Goal: Task Accomplishment & Management: Manage account settings

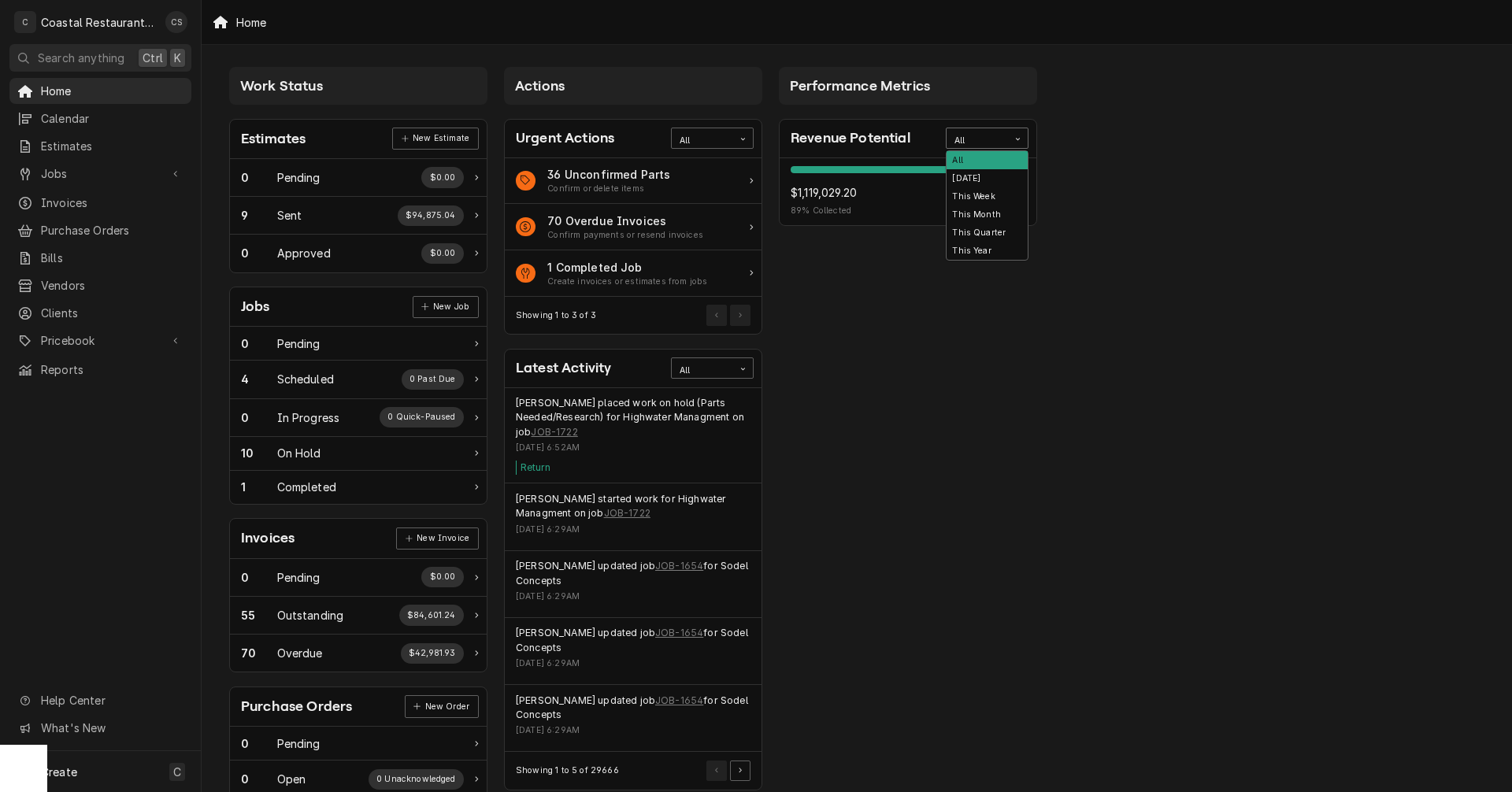
click at [971, 136] on div "All" at bounding box center [977, 141] width 46 height 13
click at [984, 252] on div "This Year" at bounding box center [987, 251] width 81 height 18
click at [88, 174] on span "Jobs" at bounding box center [101, 174] width 119 height 16
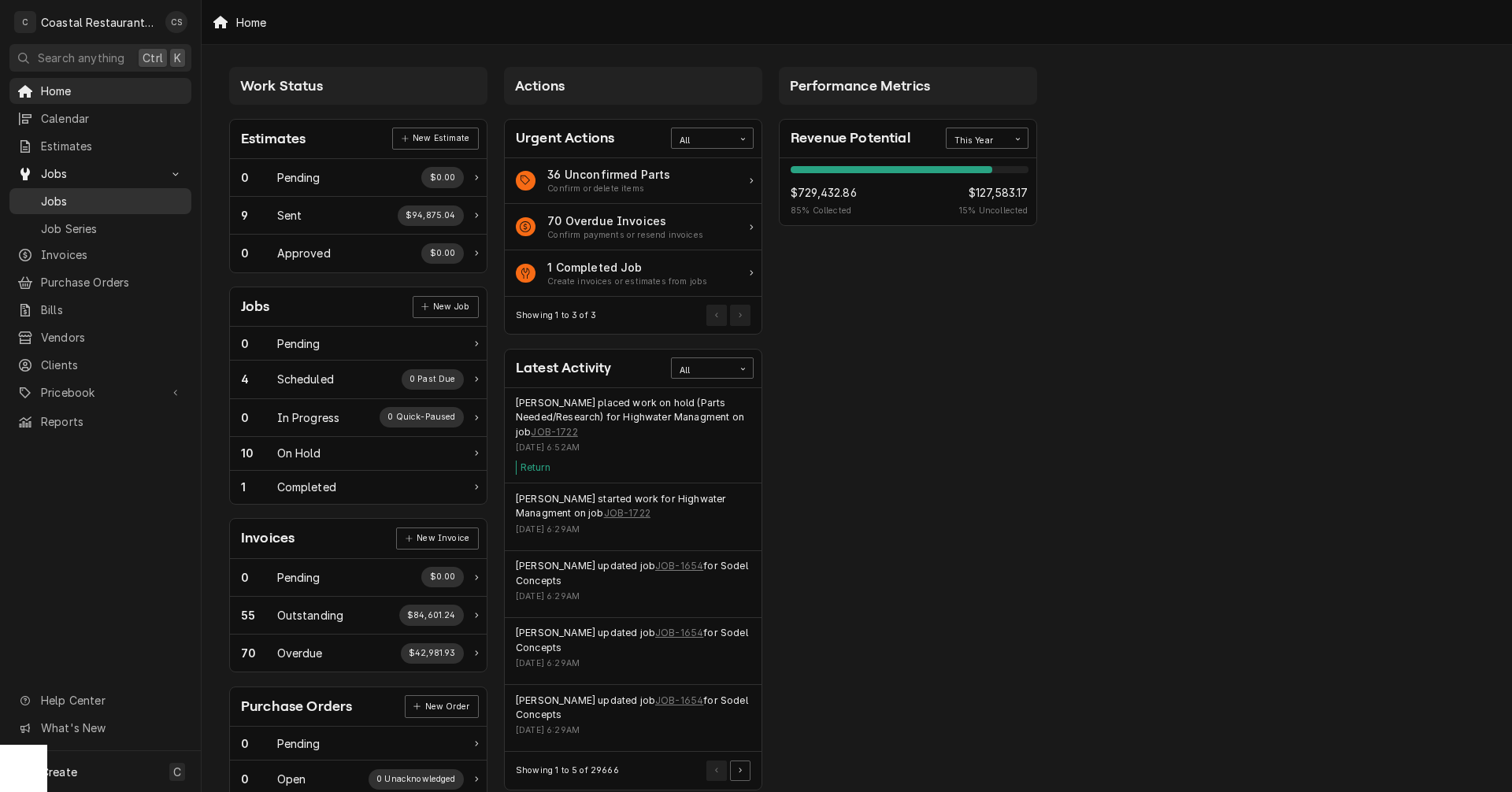
click at [85, 198] on span "Jobs" at bounding box center [113, 201] width 143 height 16
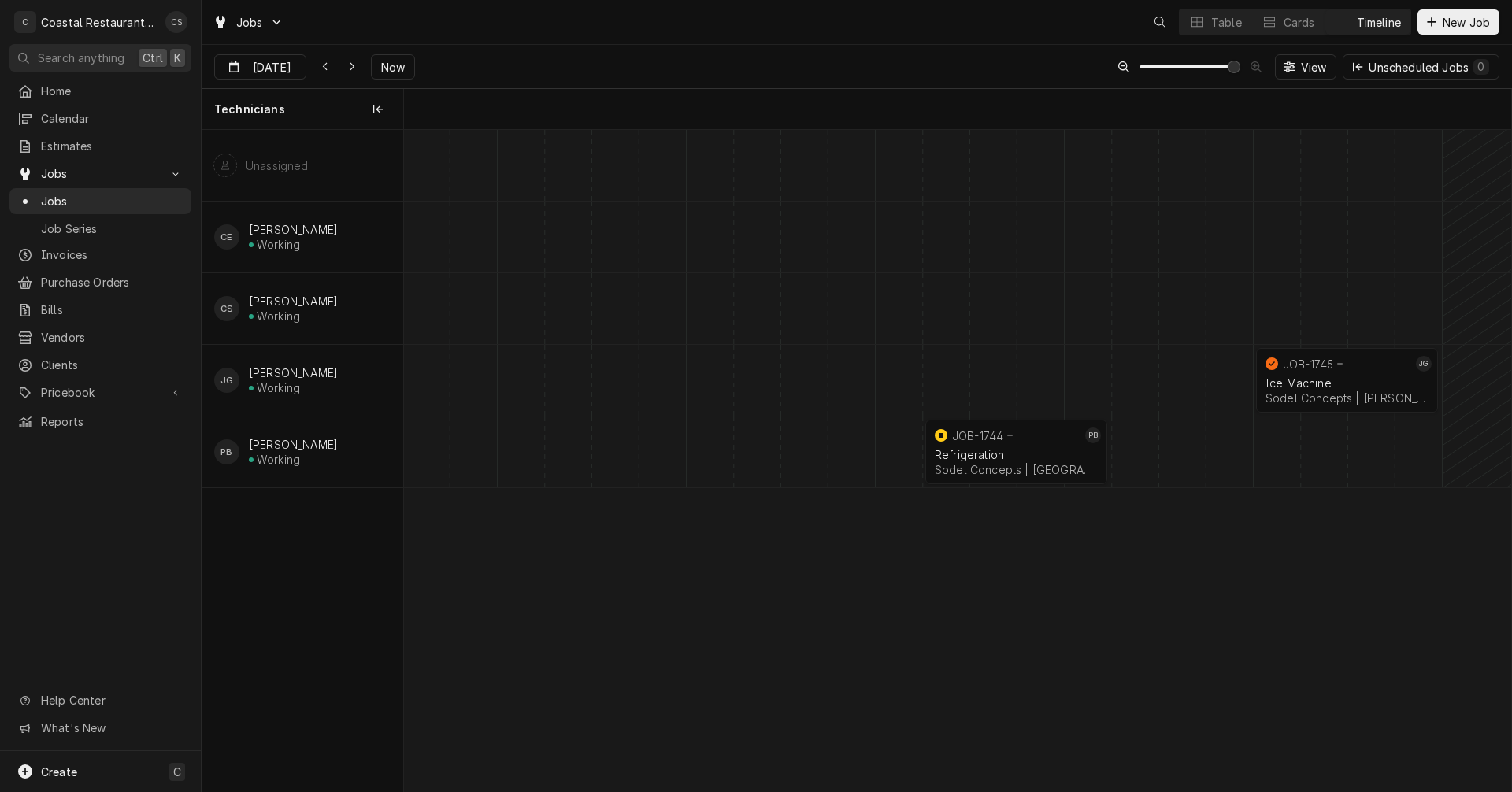
scroll to position [0, 21923]
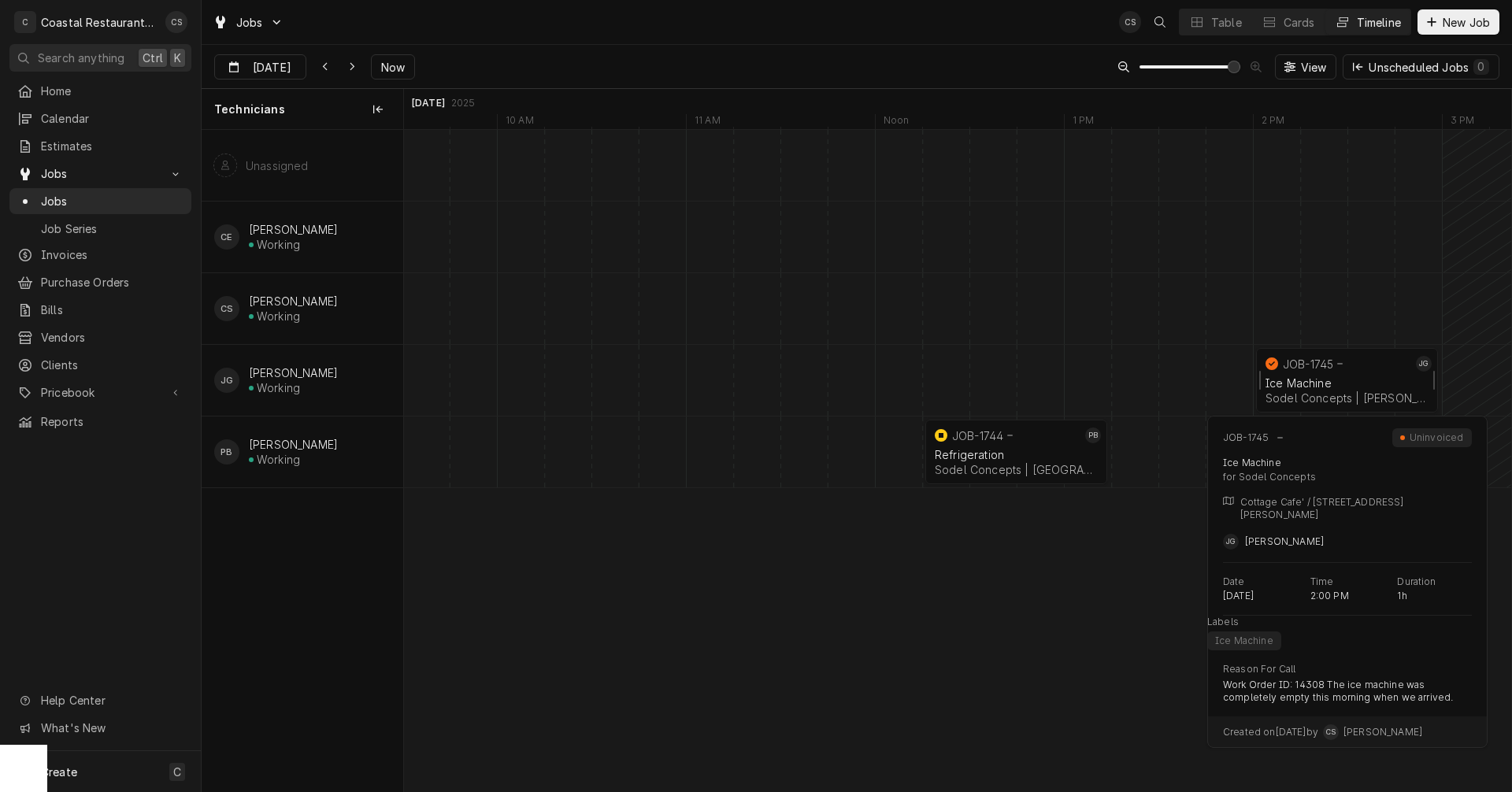
click at [1342, 383] on div "Ice Machine" at bounding box center [1347, 383] width 163 height 14
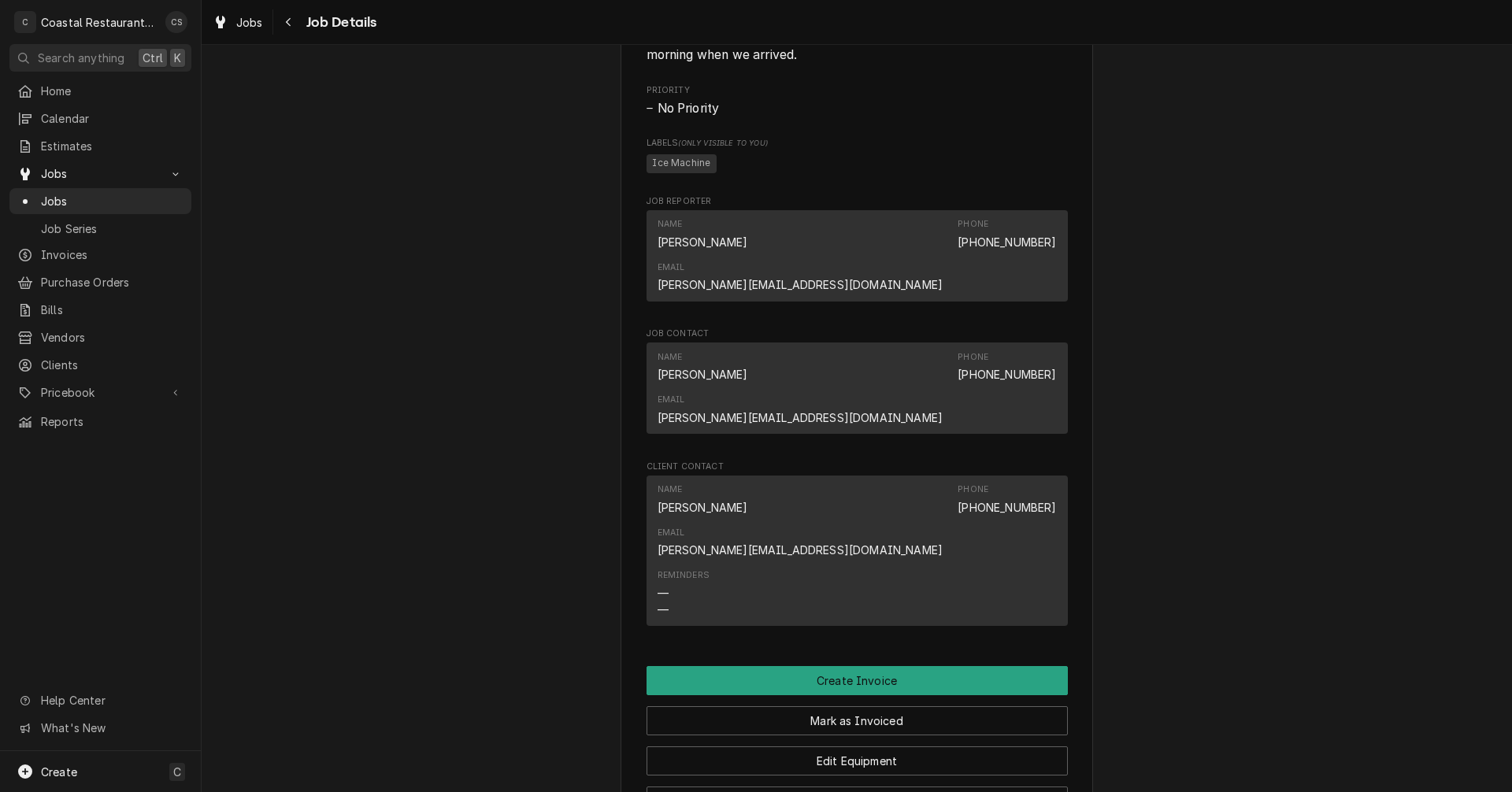
scroll to position [1102, 0]
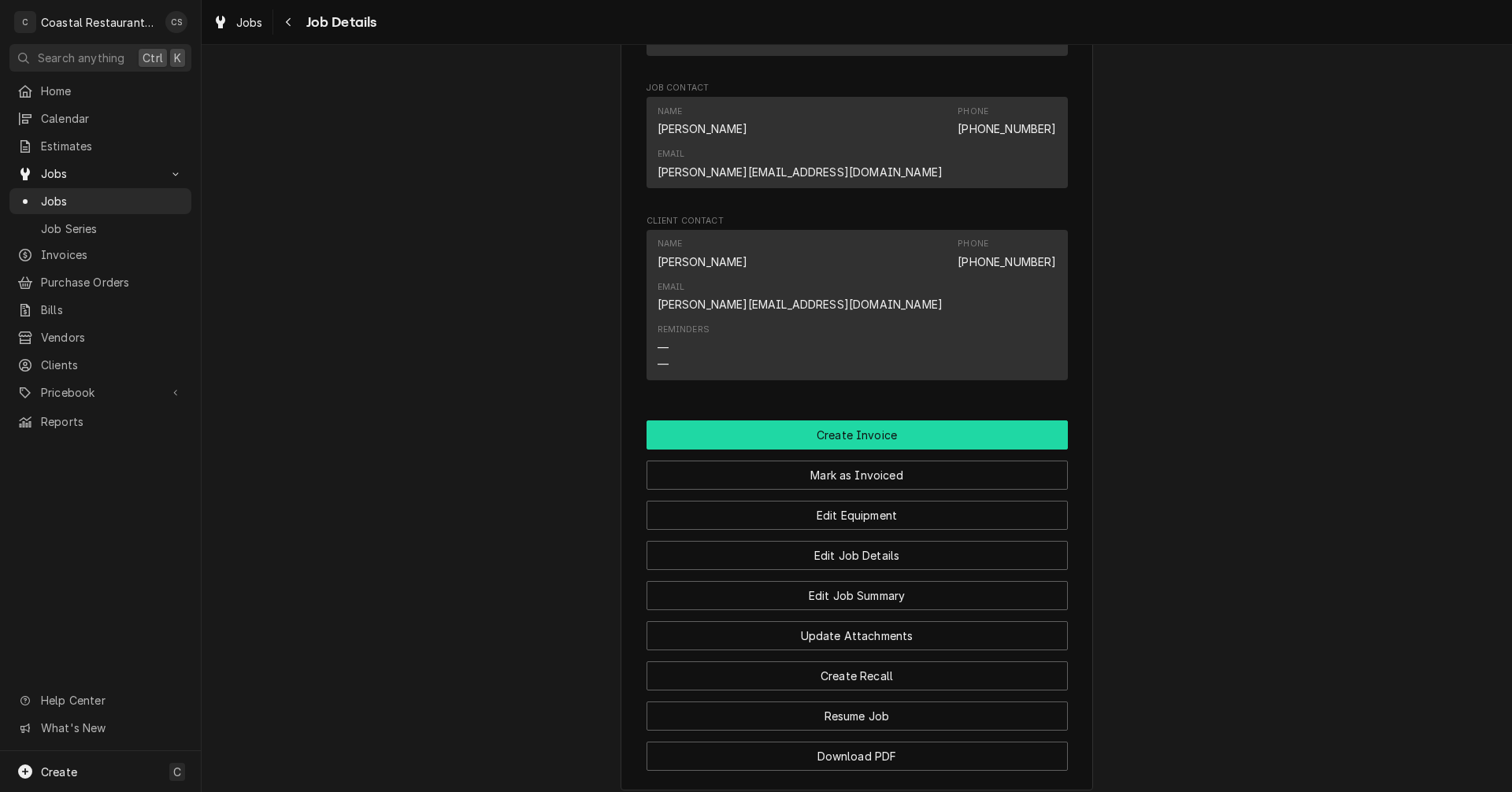
click at [839, 420] on button "Create Invoice" at bounding box center [857, 435] width 421 height 29
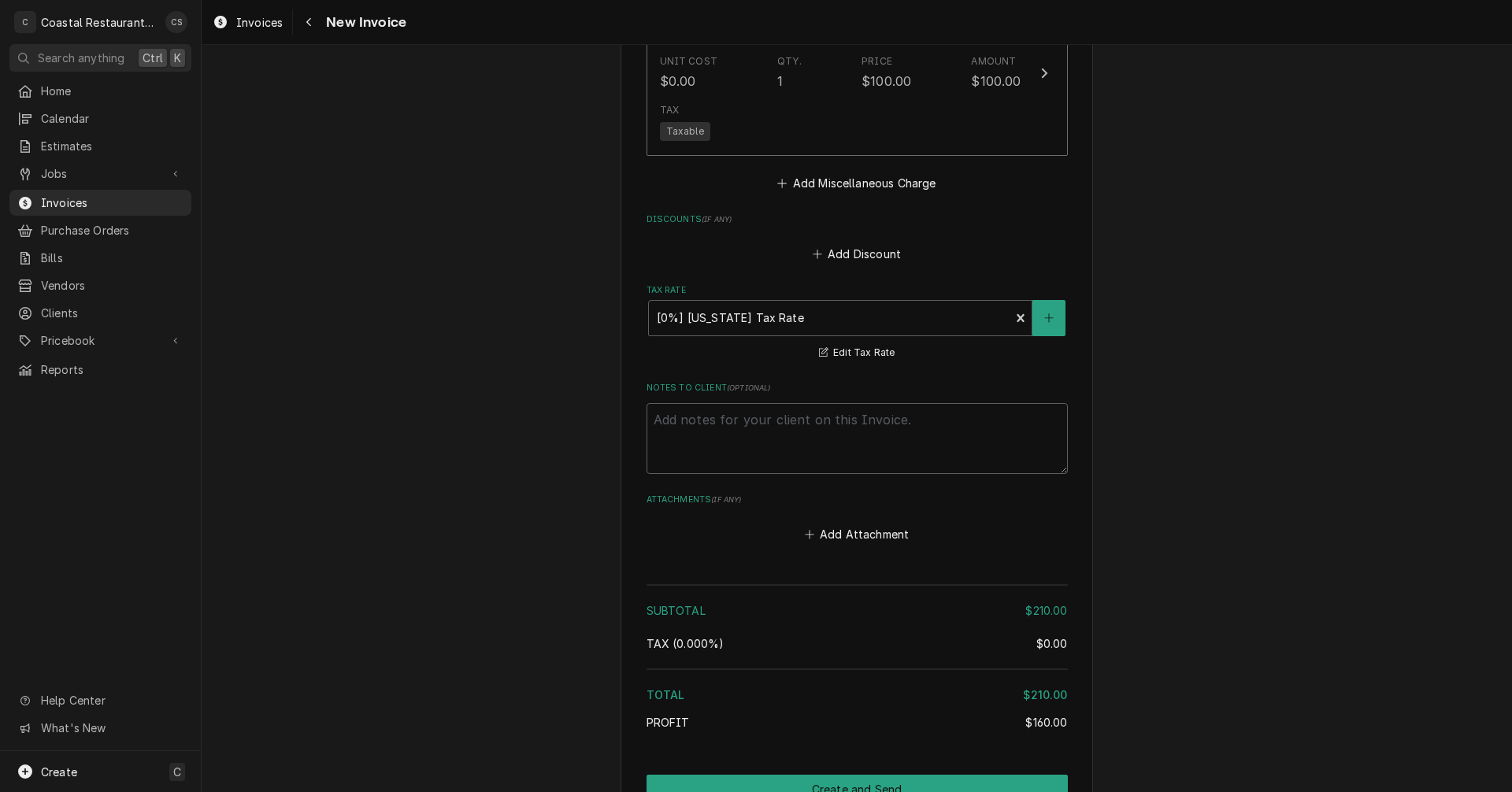
scroll to position [1966, 0]
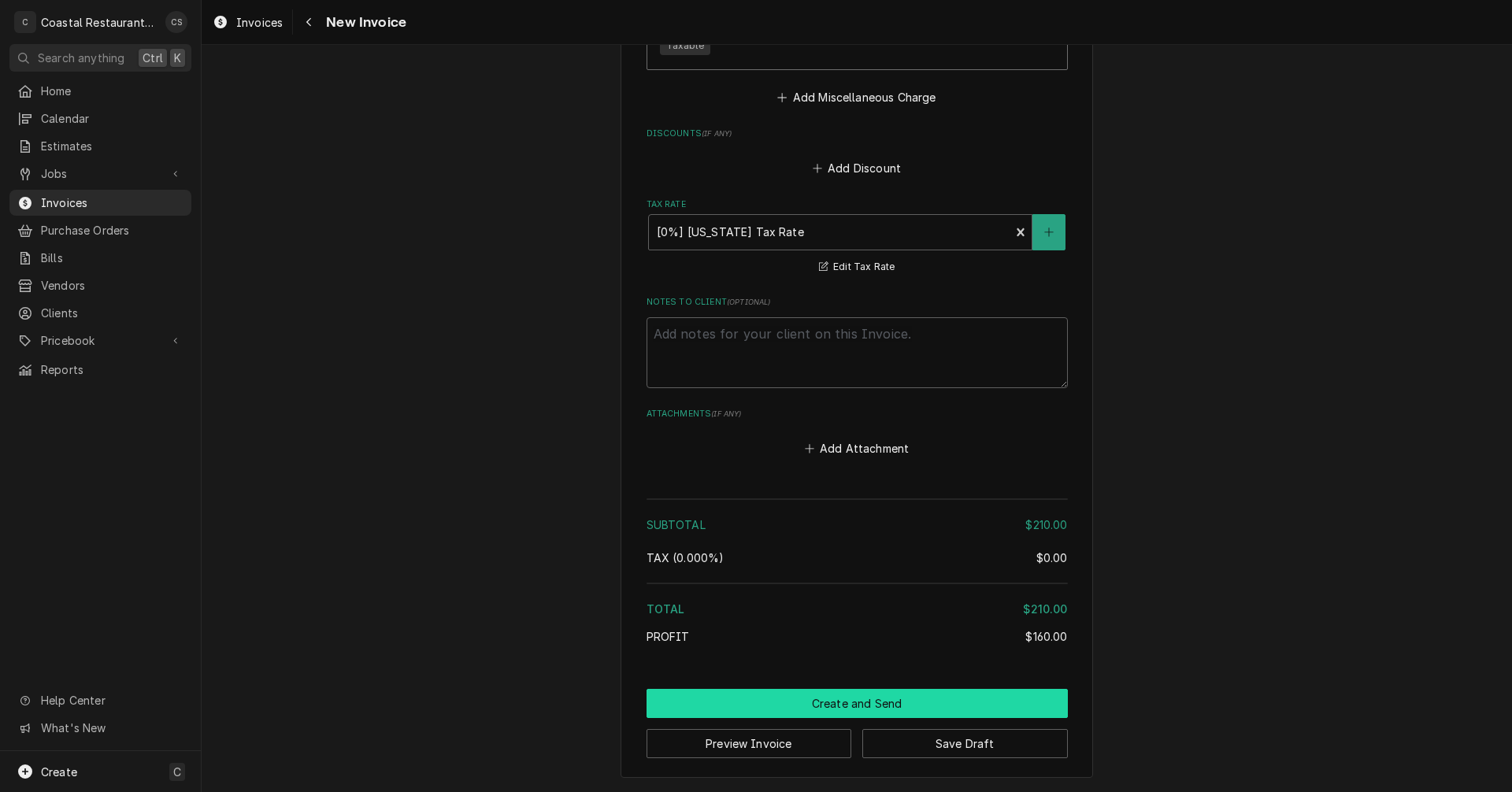
click at [854, 708] on button "Create and Send" at bounding box center [857, 704] width 421 height 29
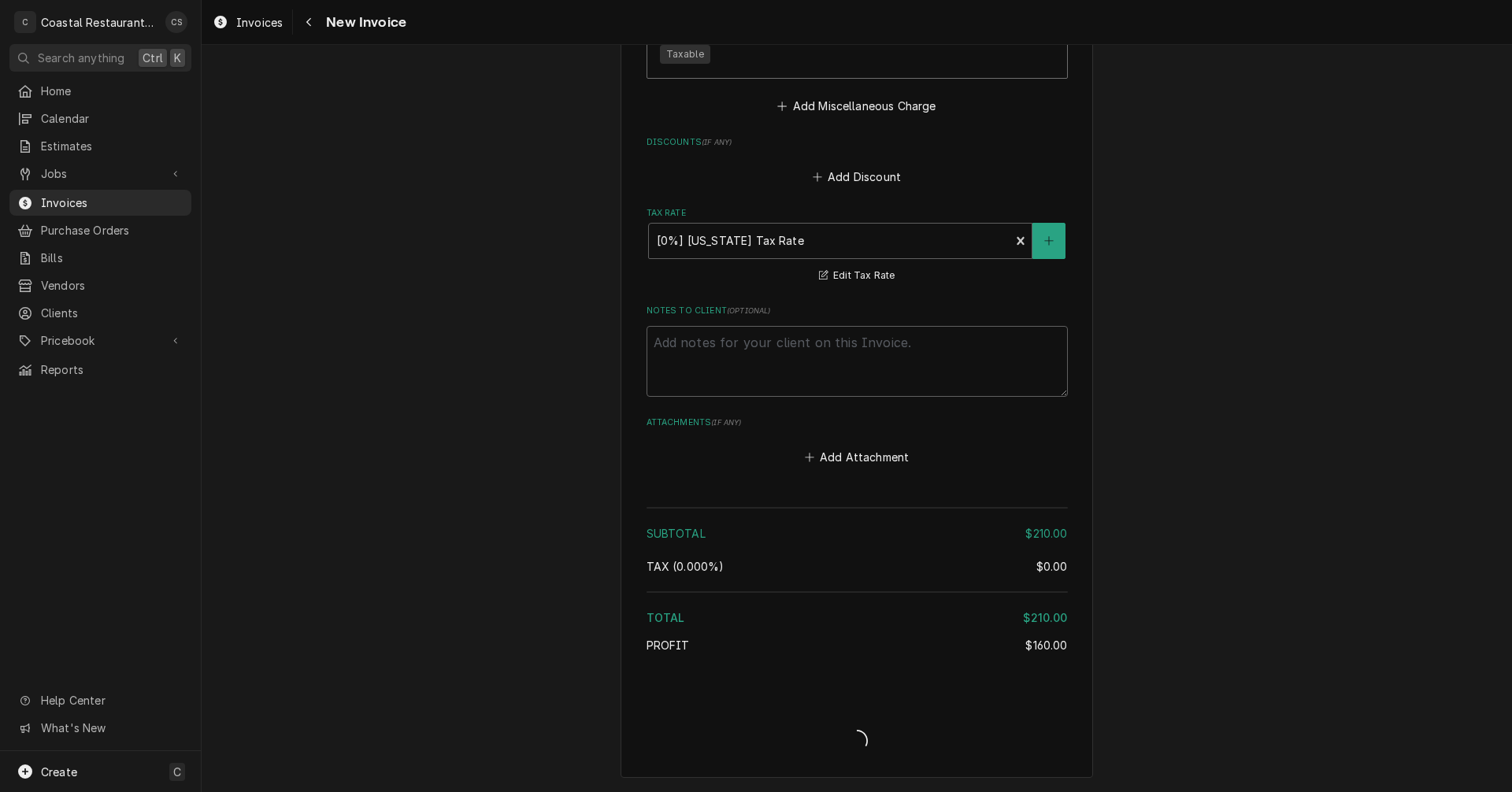
type textarea "x"
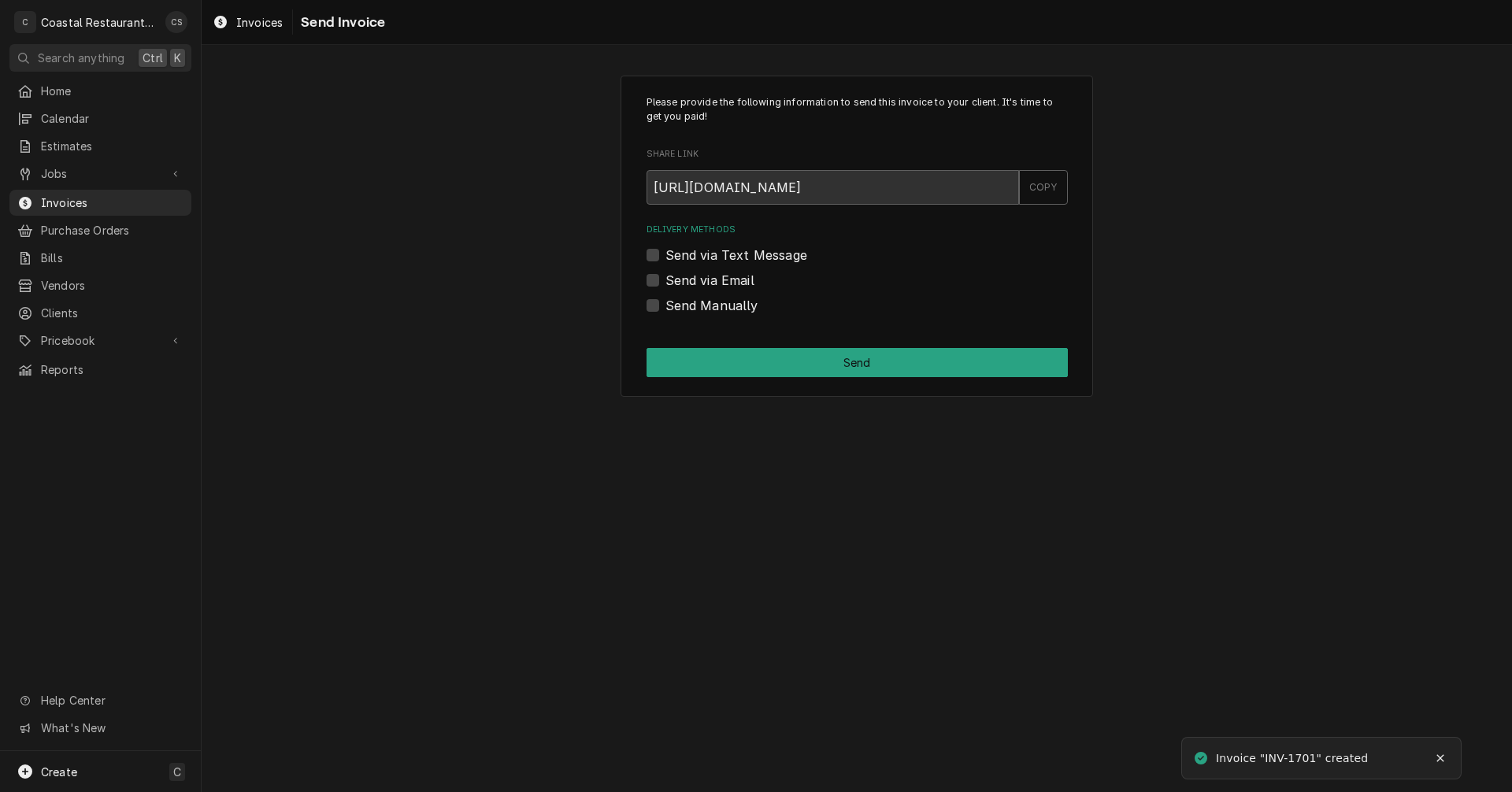
click at [665, 282] on label "Send via Email" at bounding box center [709, 280] width 89 height 19
click at [665, 282] on input "Send via Email" at bounding box center [876, 288] width 421 height 35
checkbox input "true"
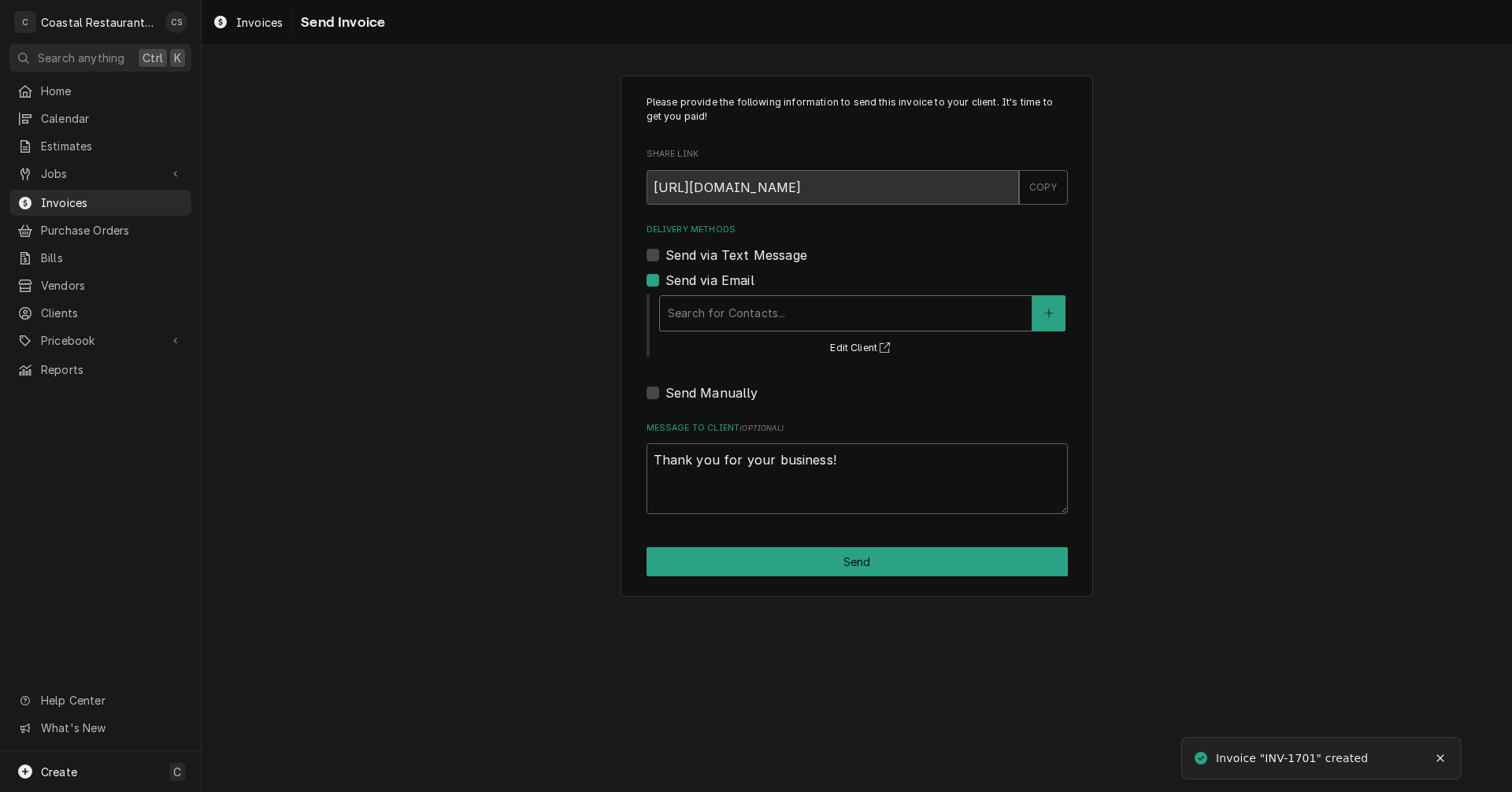
click at [696, 308] on div "Delivery Methods" at bounding box center [846, 313] width 356 height 28
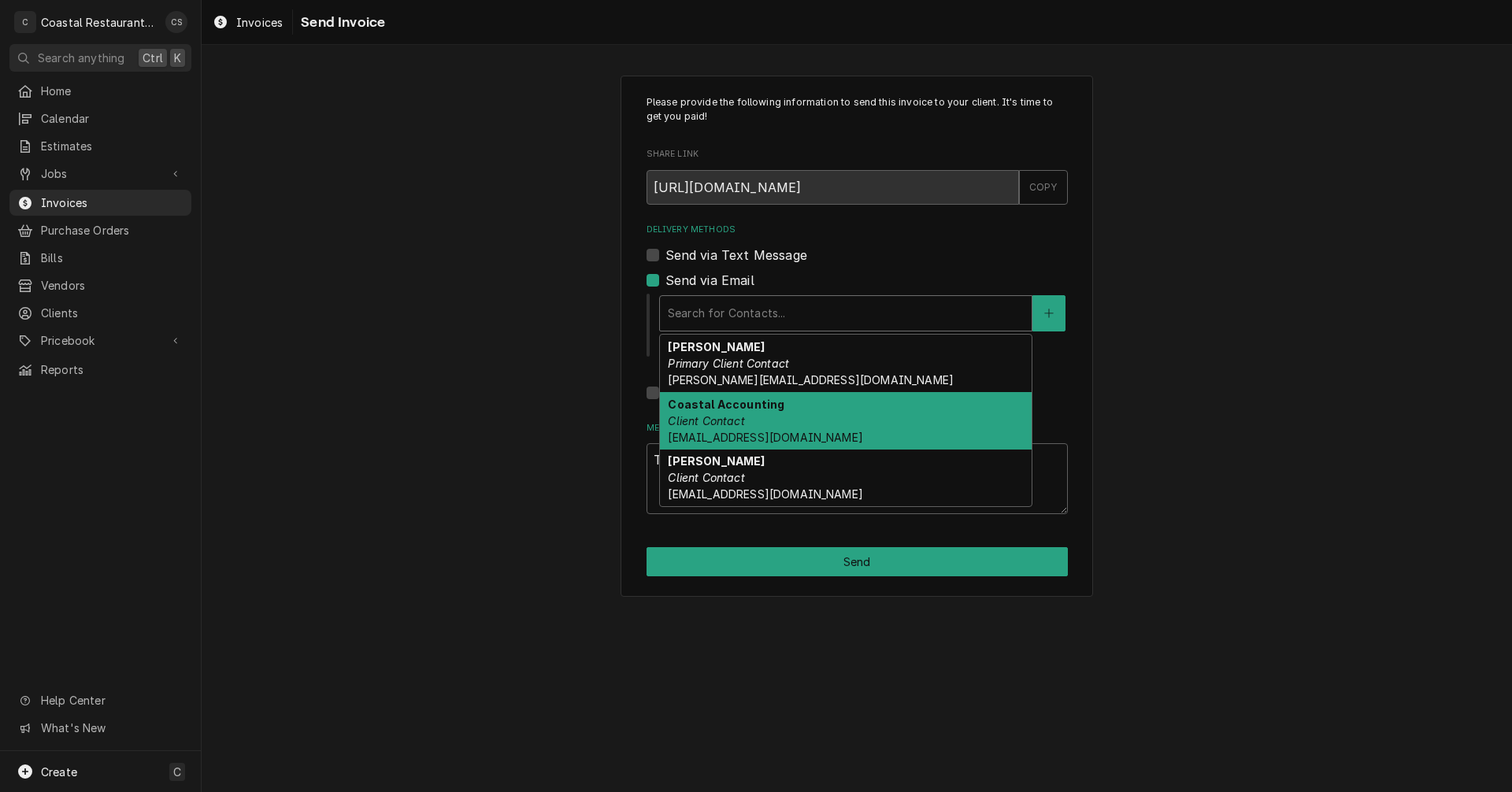
click at [708, 415] on em "Client Contact" at bounding box center [706, 421] width 76 height 14
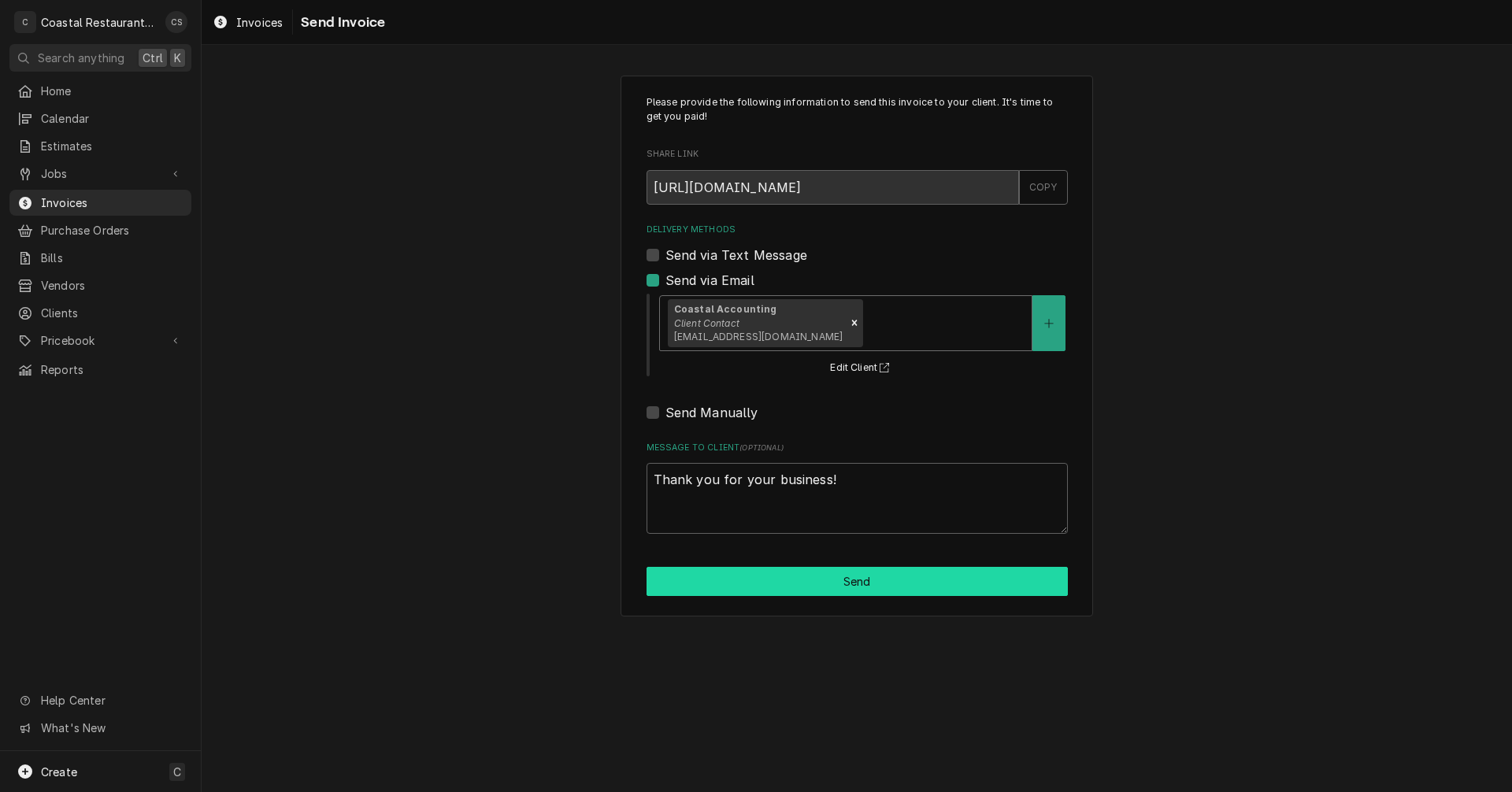
click at [815, 583] on button "Send" at bounding box center [857, 581] width 421 height 29
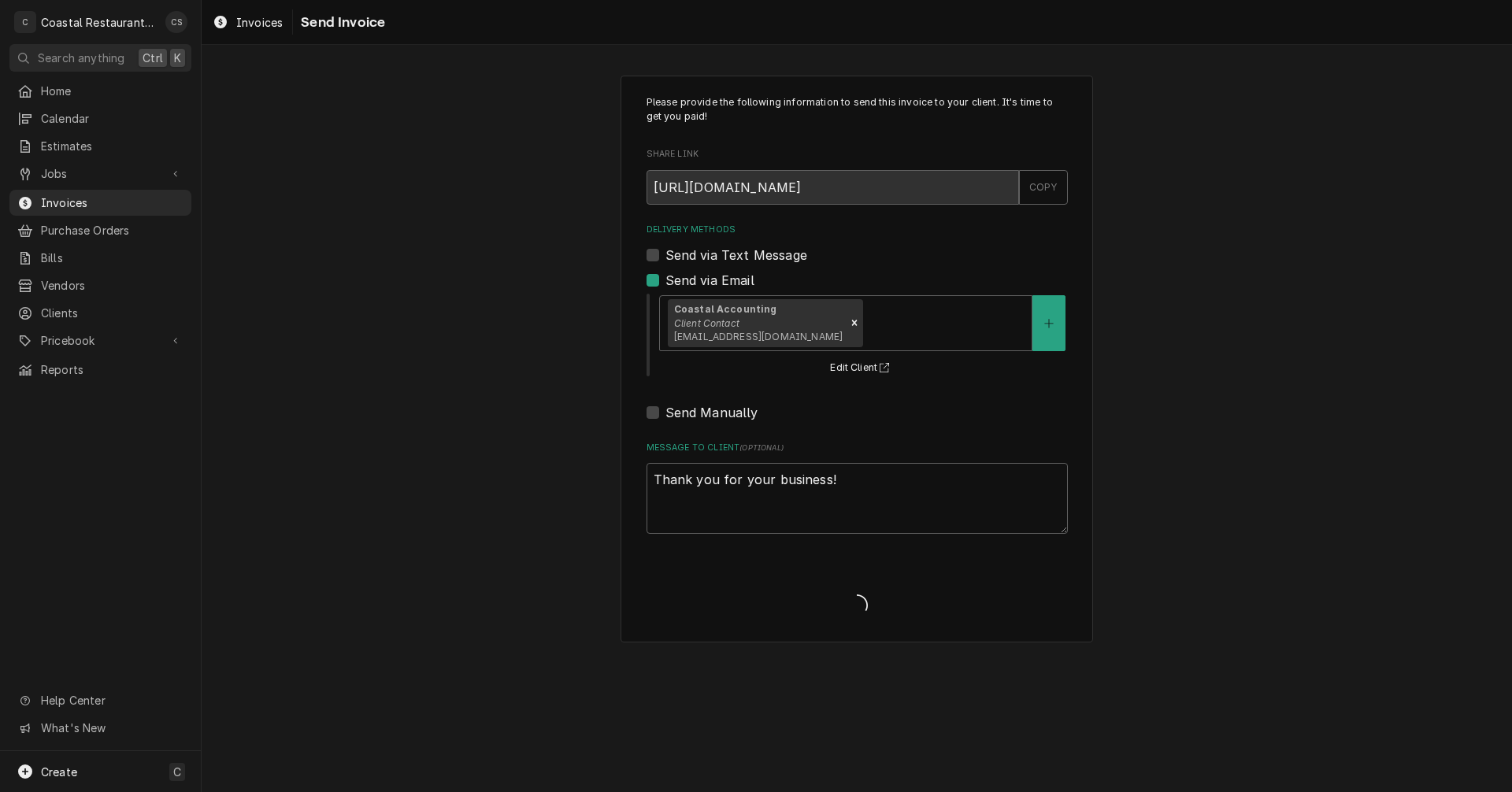
type textarea "x"
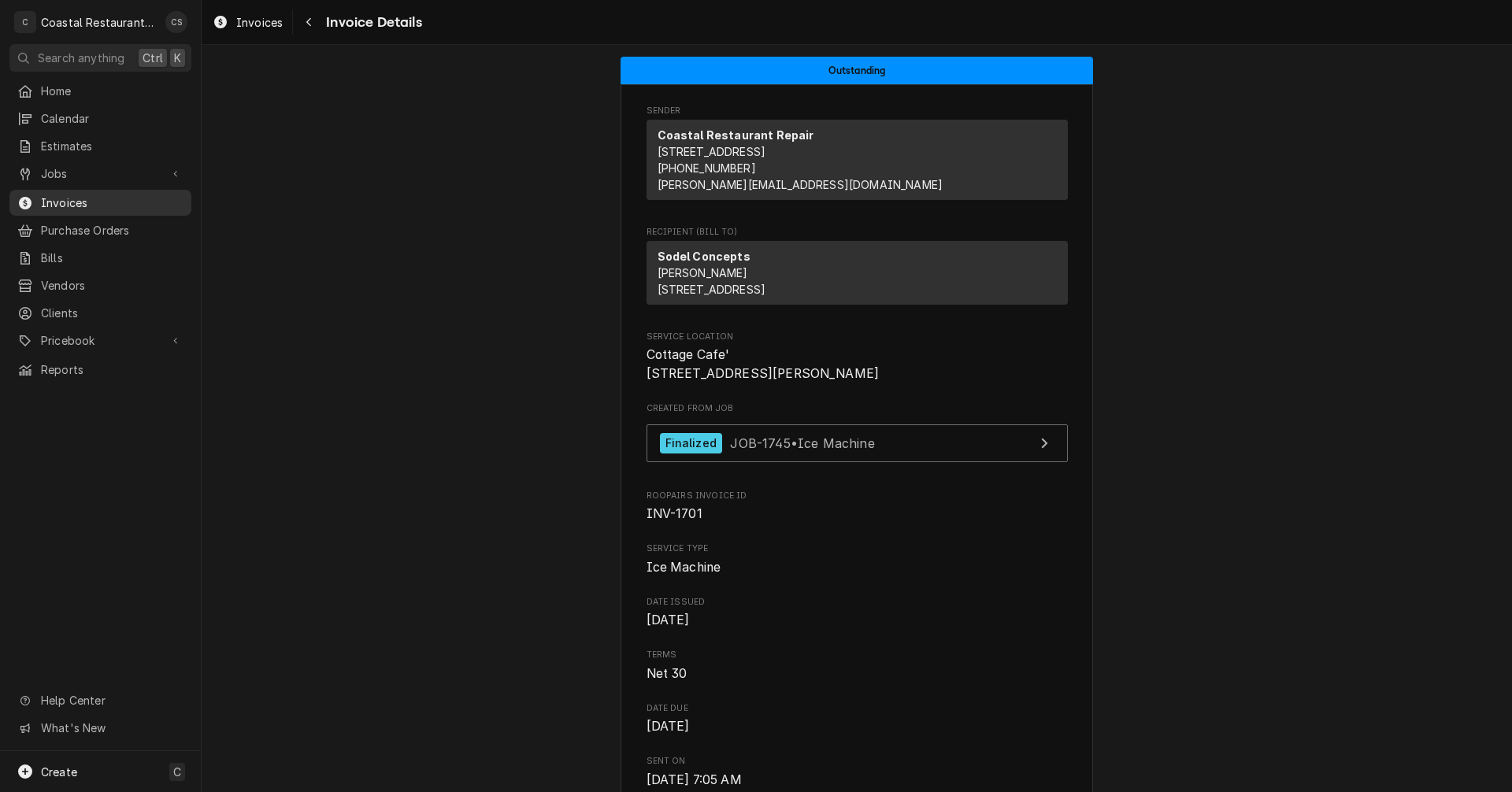
click at [68, 199] on span "Invoices" at bounding box center [113, 202] width 143 height 16
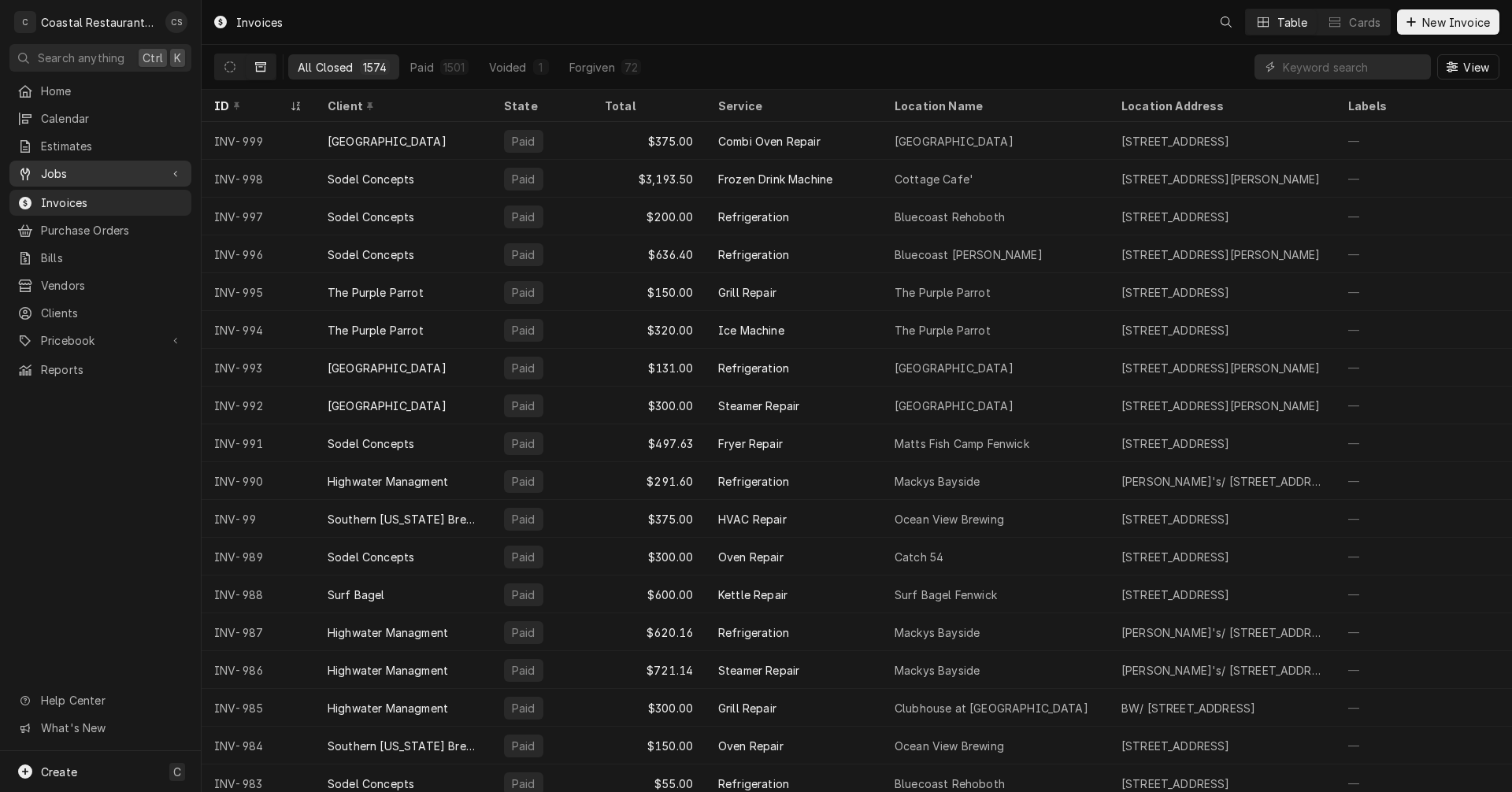
click at [70, 166] on span "Jobs" at bounding box center [101, 174] width 119 height 16
click at [70, 193] on span "Jobs" at bounding box center [113, 201] width 143 height 16
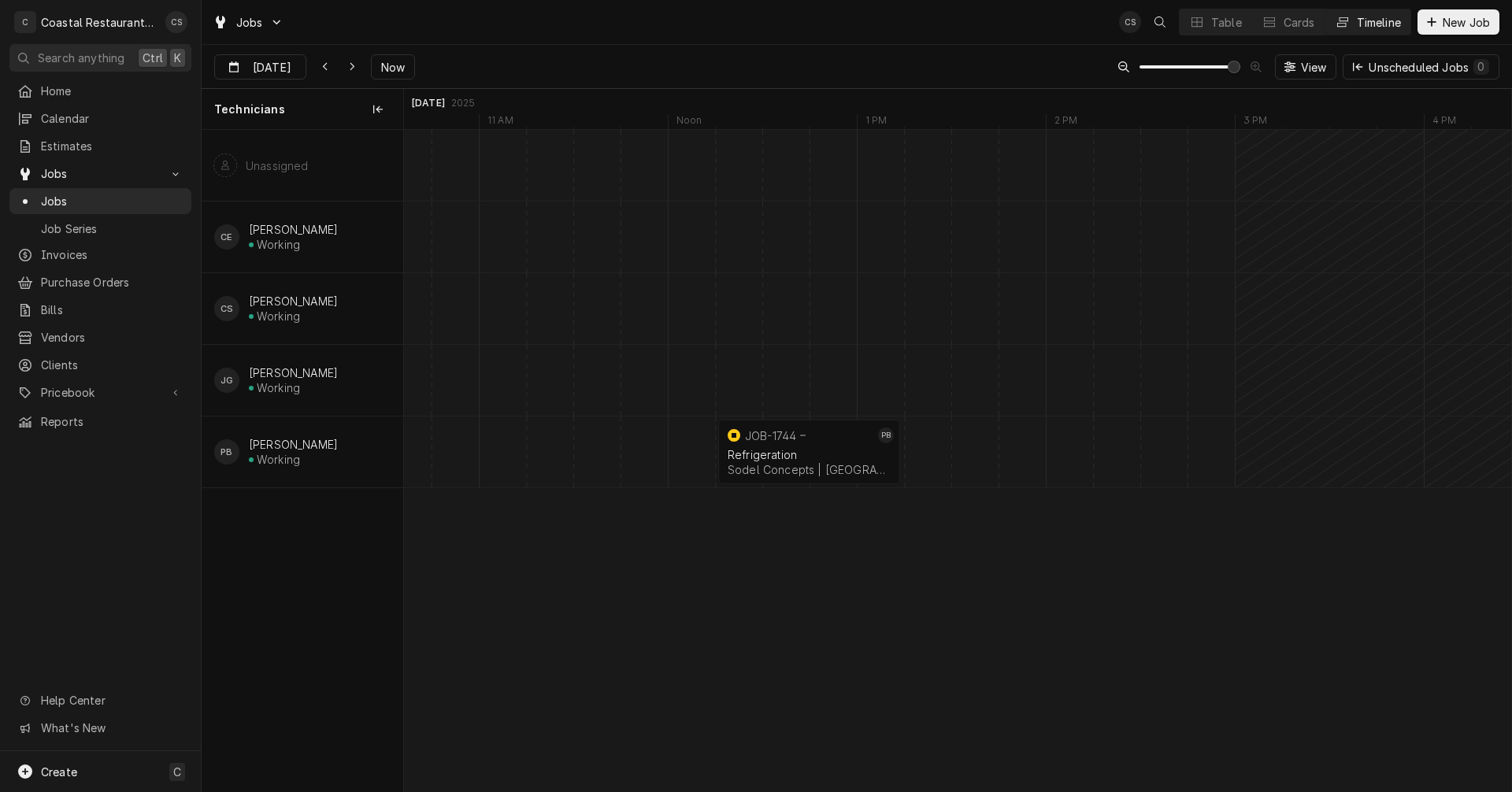
scroll to position [0, 22195]
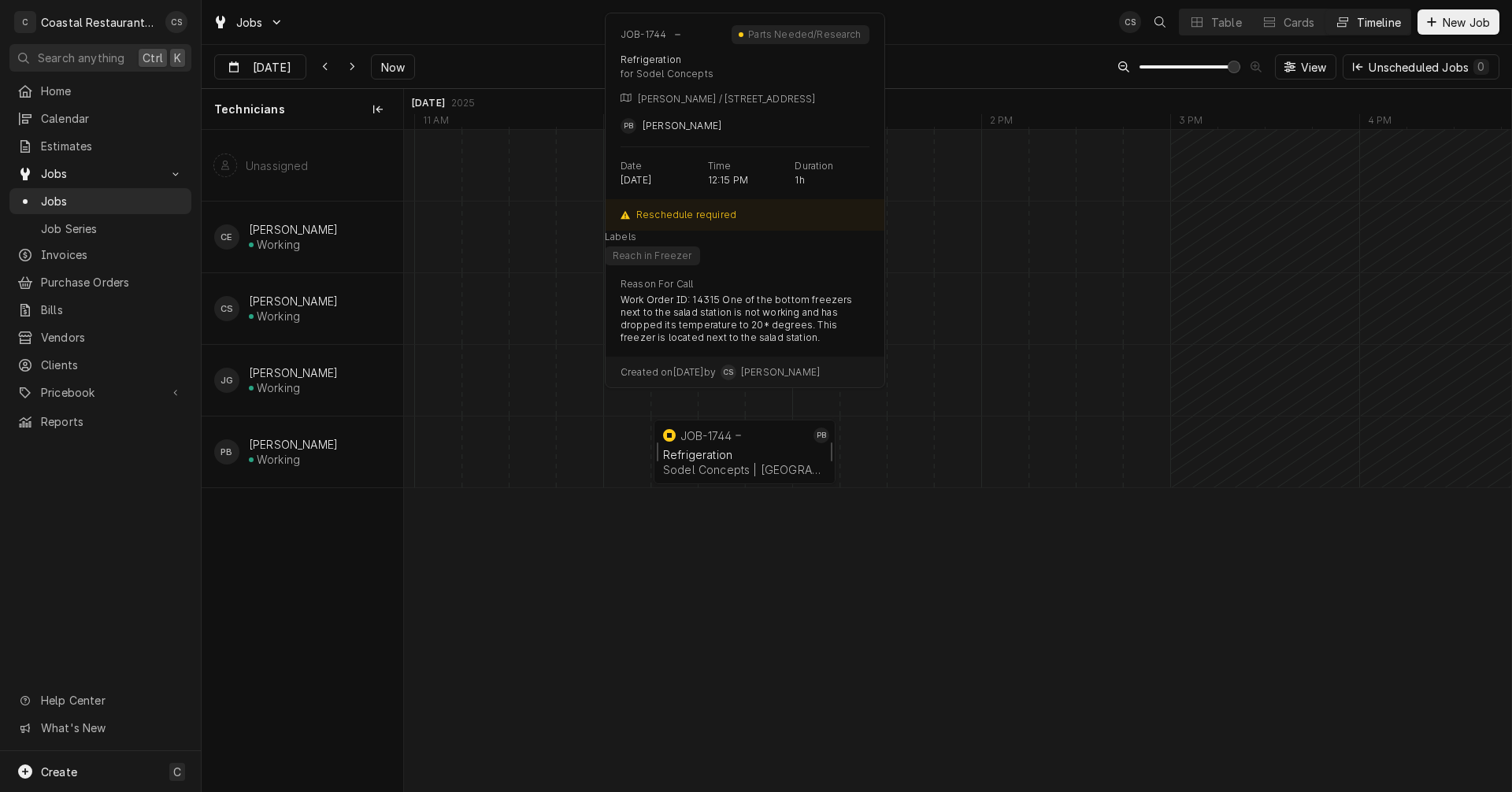
click at [733, 454] on div "Refrigeration" at bounding box center [744, 455] width 163 height 14
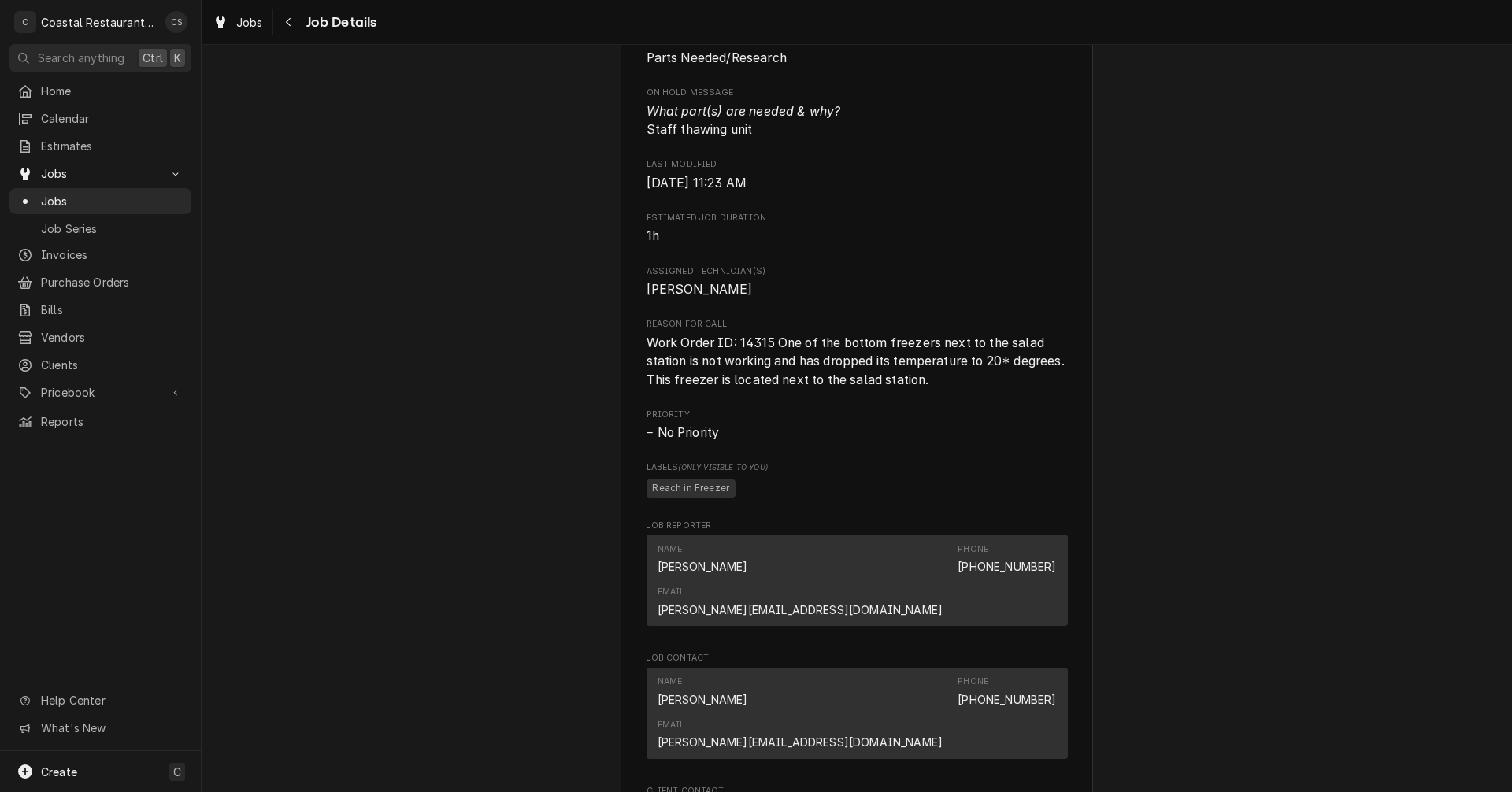
scroll to position [1261, 0]
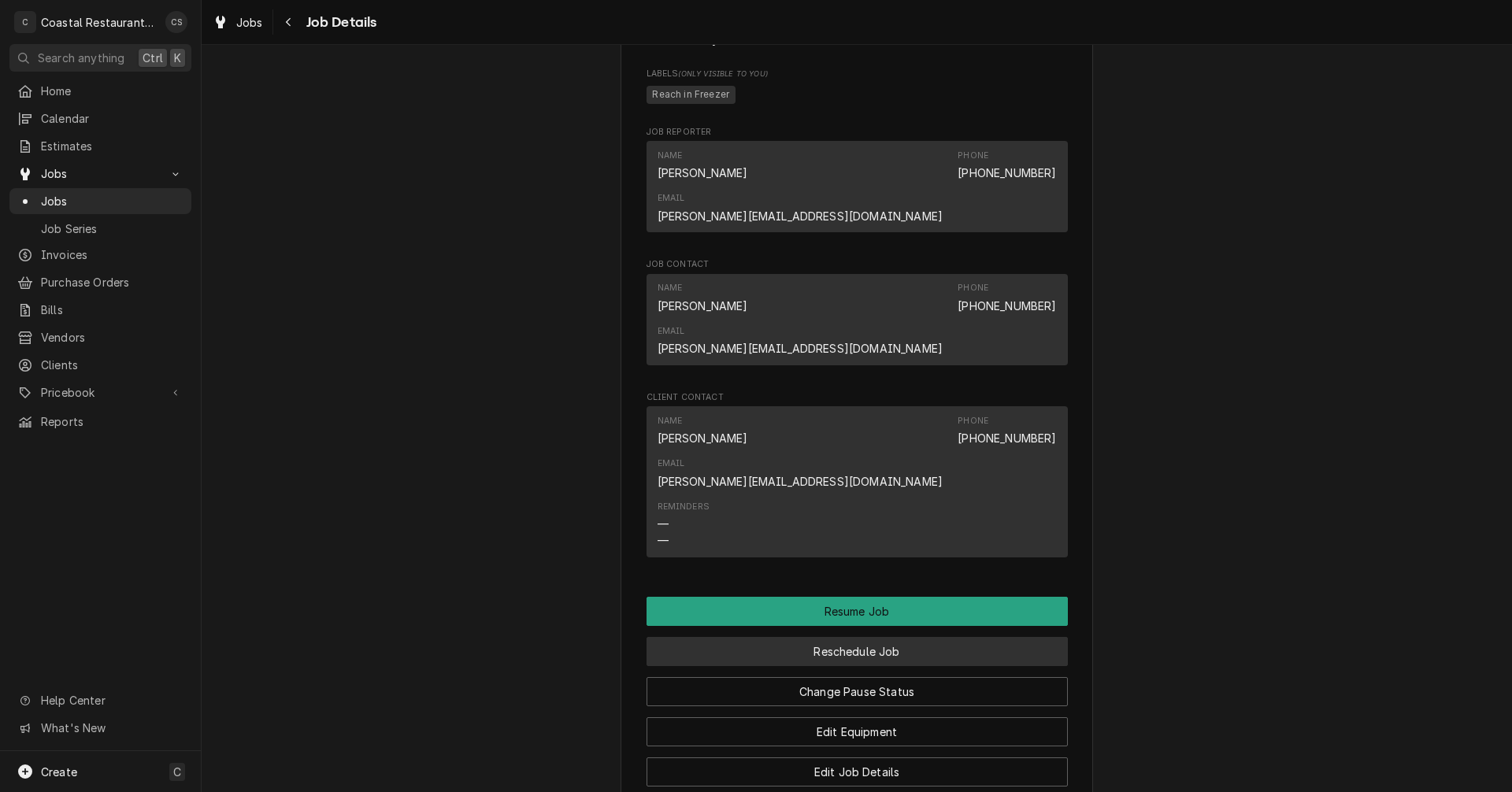
click at [837, 637] on button "Reschedule Job" at bounding box center [857, 652] width 421 height 29
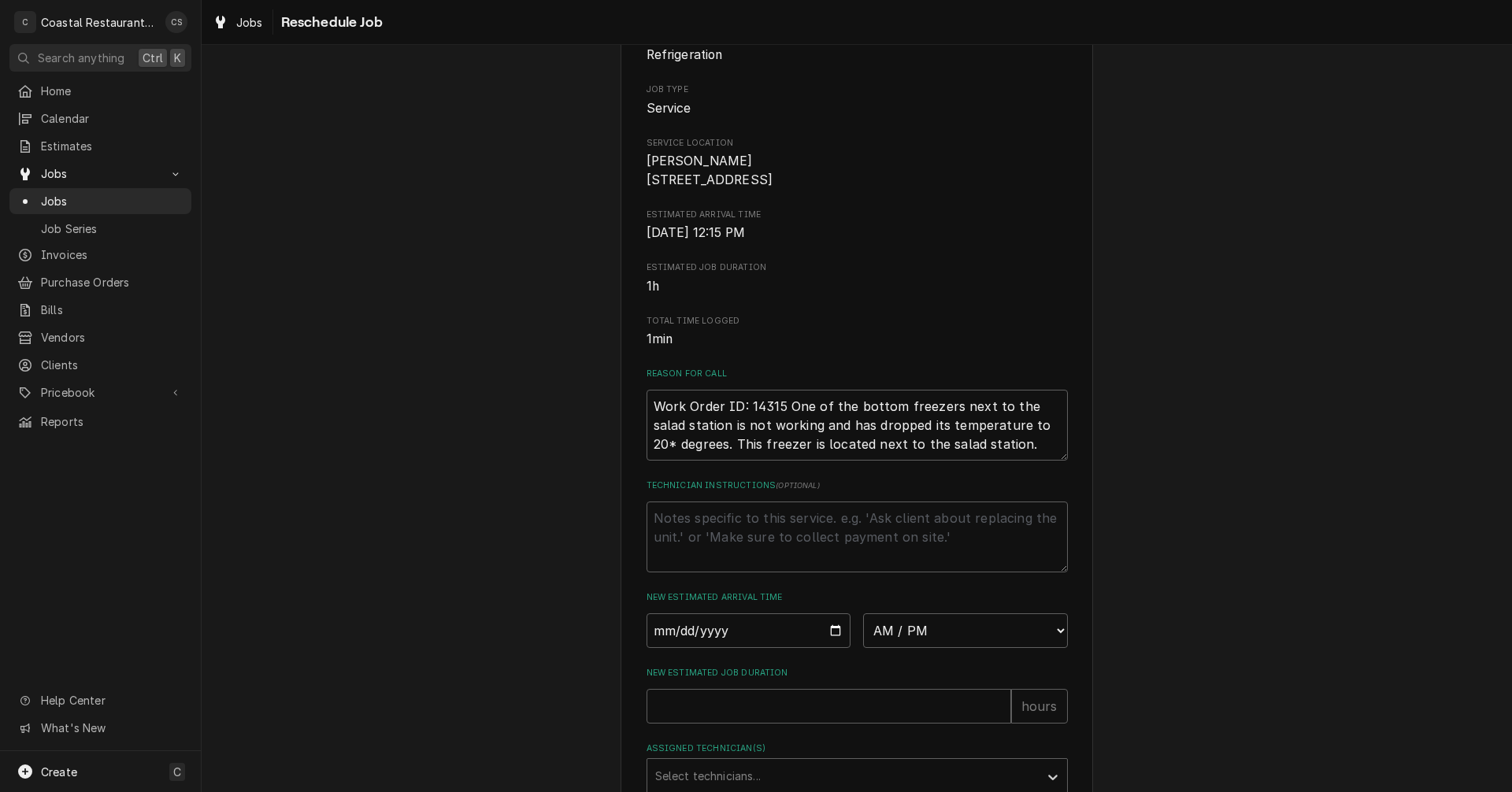
scroll to position [385, 0]
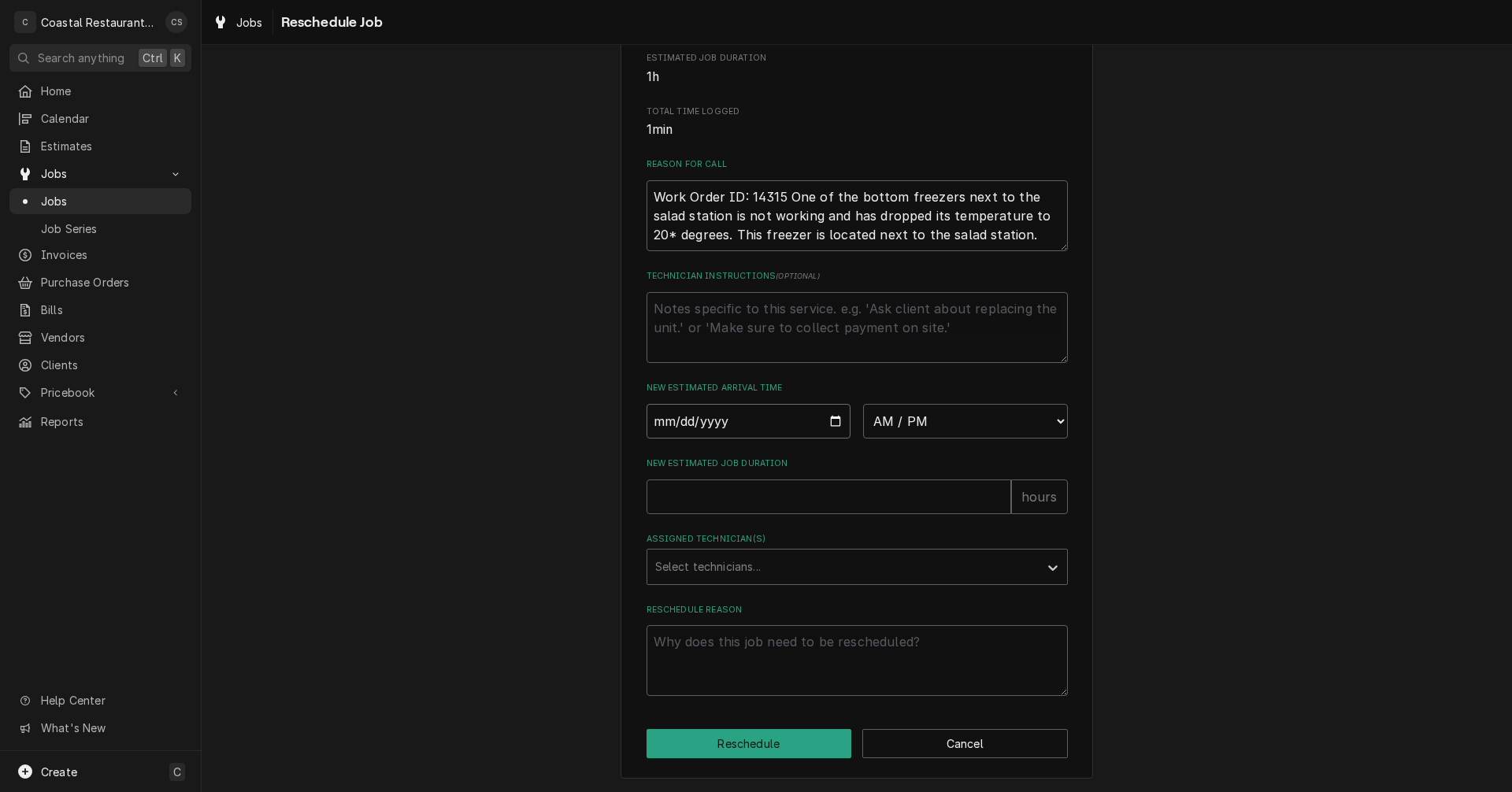
click at [826, 420] on input "Date" at bounding box center [749, 421] width 205 height 35
type input "2025-10-14"
type textarea "x"
click at [893, 419] on select "AM / PM 6:00 AM 6:15 AM 6:30 AM 6:45 AM 7:00 AM 7:15 AM 7:30 AM 7:45 AM 8:00 AM…" at bounding box center [966, 421] width 205 height 35
select select "11:00:00"
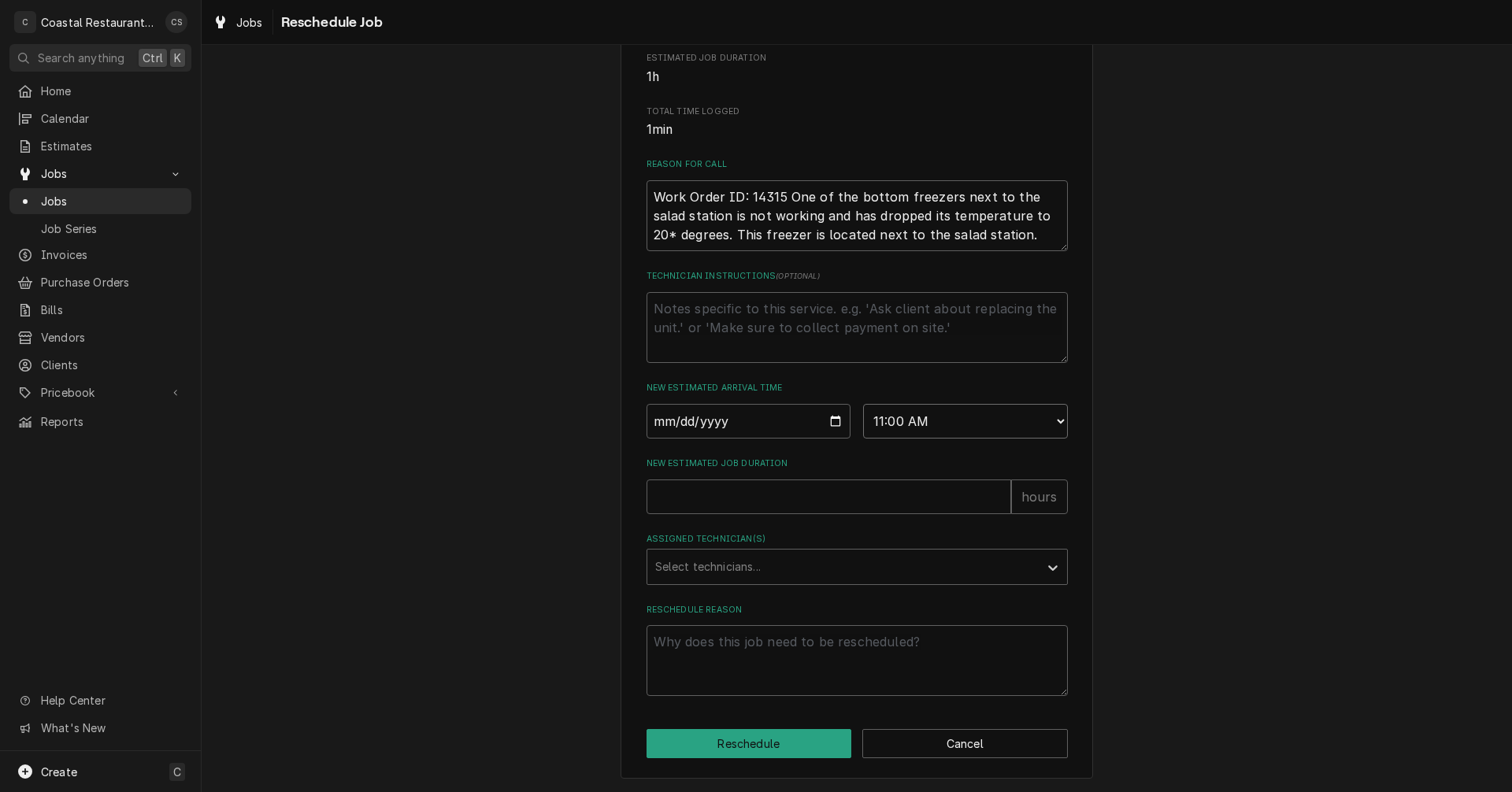
click at [863, 404] on select "AM / PM 6:00 AM 6:15 AM 6:30 AM 6:45 AM 7:00 AM 7:15 AM 7:30 AM 7:45 AM 8:00 AM…" at bounding box center [966, 421] width 205 height 35
click at [718, 493] on input "New Estimated Job Duration" at bounding box center [828, 497] width 364 height 35
type textarea "x"
type input "1"
click at [724, 565] on div "Assigned Technician(s)" at bounding box center [843, 567] width 375 height 28
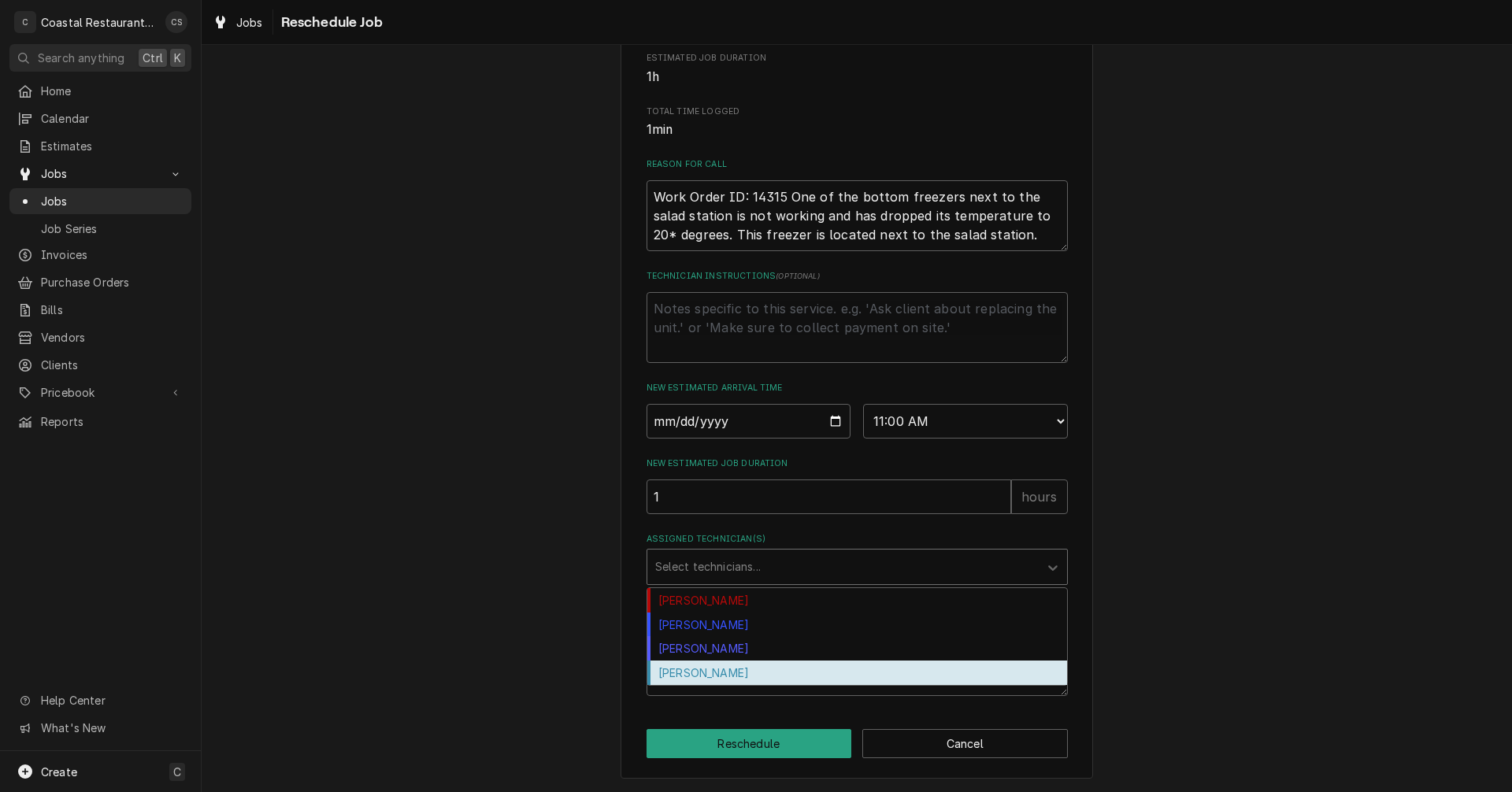
click at [706, 667] on div "[PERSON_NAME]" at bounding box center [857, 673] width 420 height 25
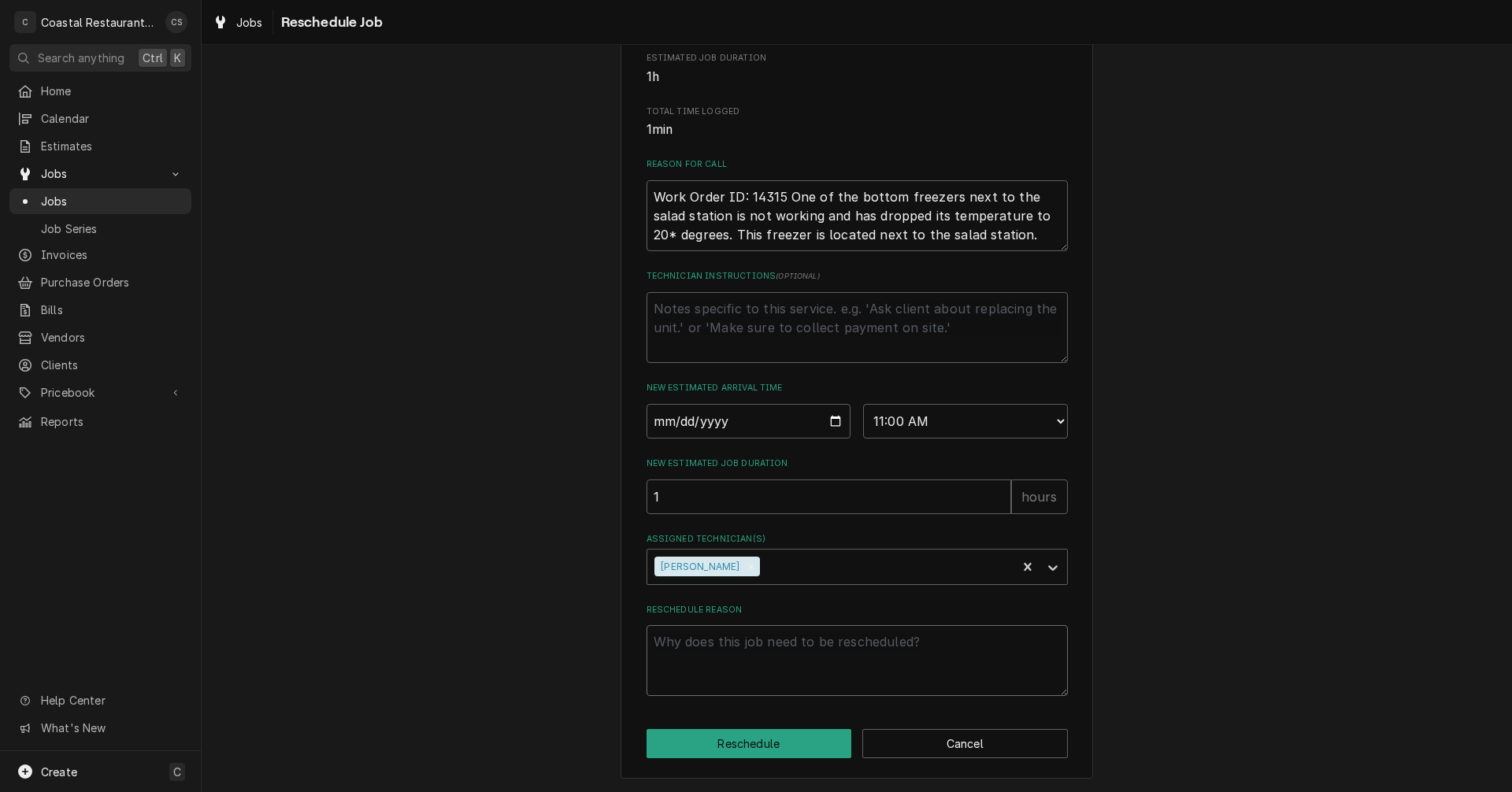
click at [713, 646] on textarea "Reschedule Reason" at bounding box center [857, 660] width 421 height 71
type textarea "x"
type textarea "F"
type textarea "x"
type textarea "Fr"
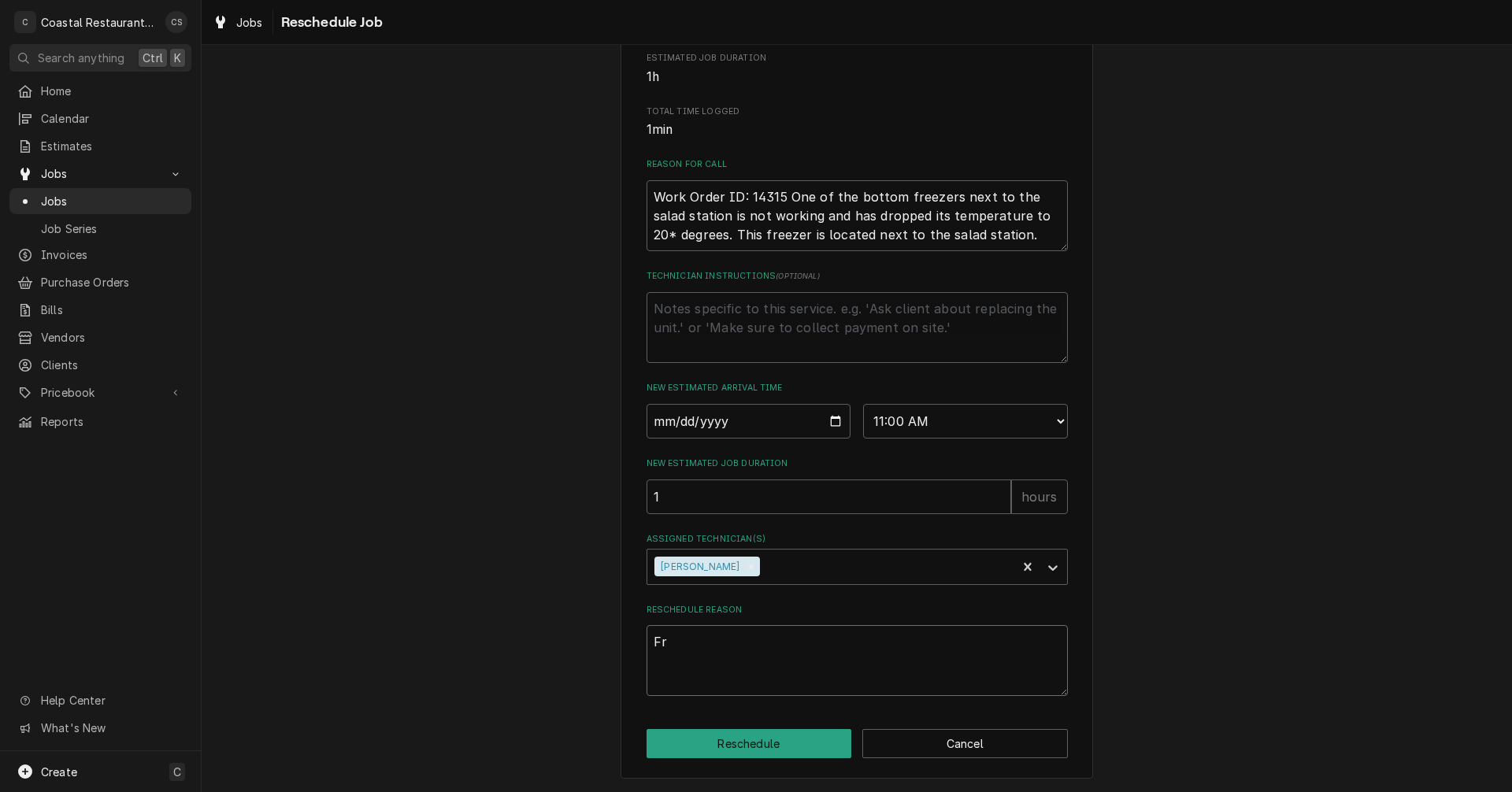
type textarea "x"
type textarea "Fro"
type textarea "x"
type textarea "Fros"
type textarea "x"
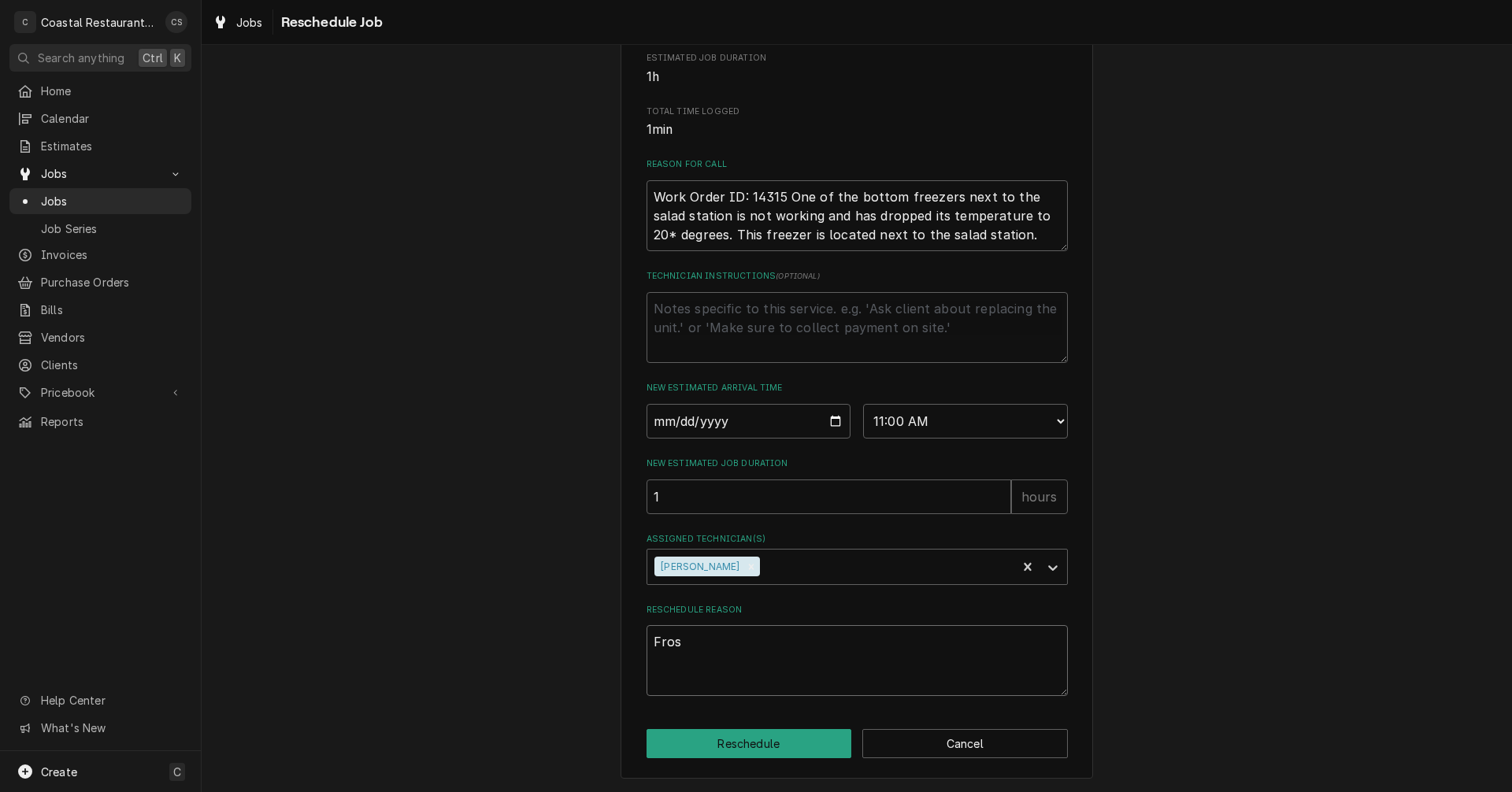
type textarea "Fro"
type textarea "x"
type textarea "Froz"
type textarea "x"
type textarea "Froze"
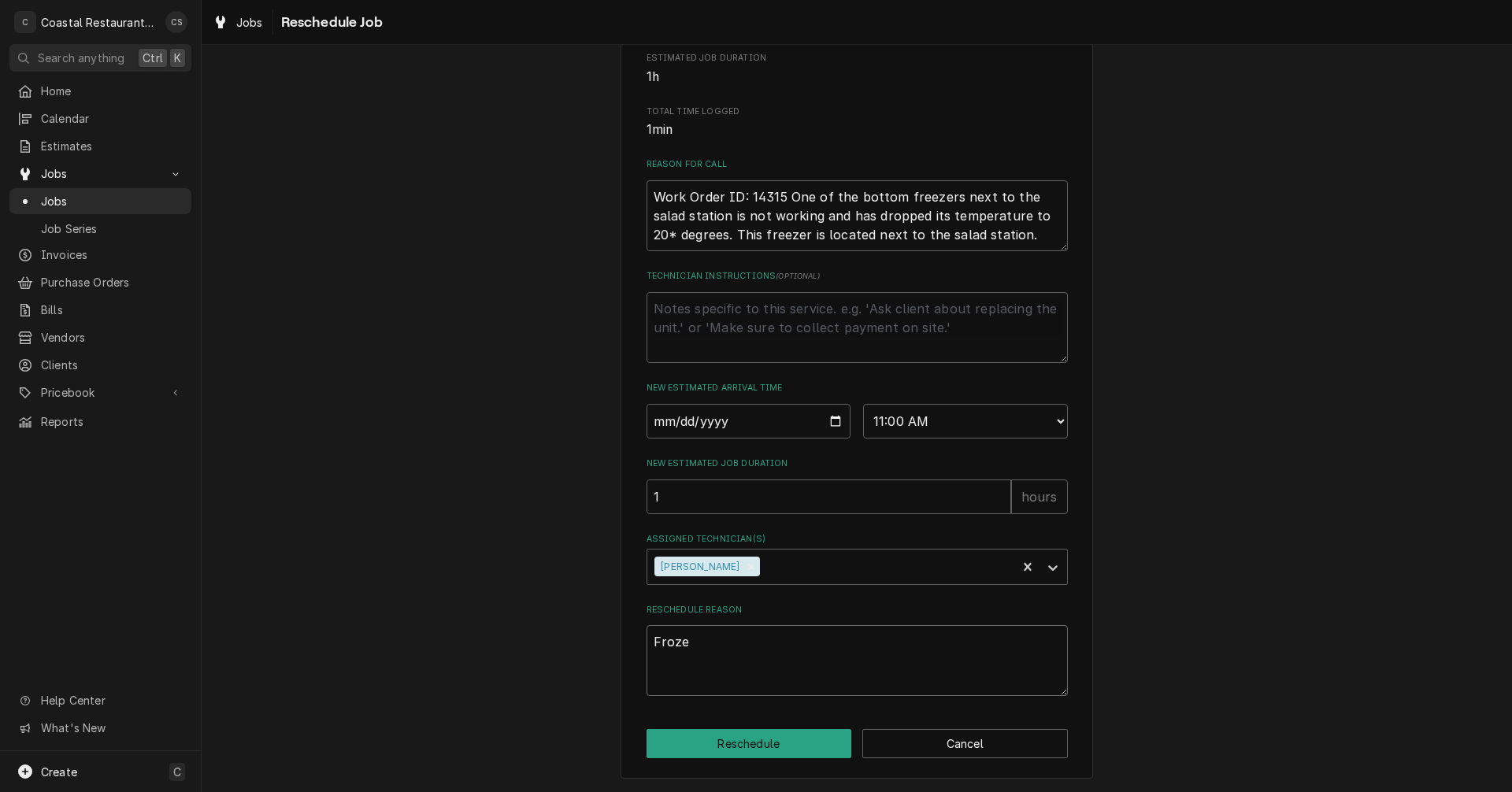
type textarea "x"
type textarea "Frozen"
type textarea "x"
type textarea "Frozen"
type textarea "x"
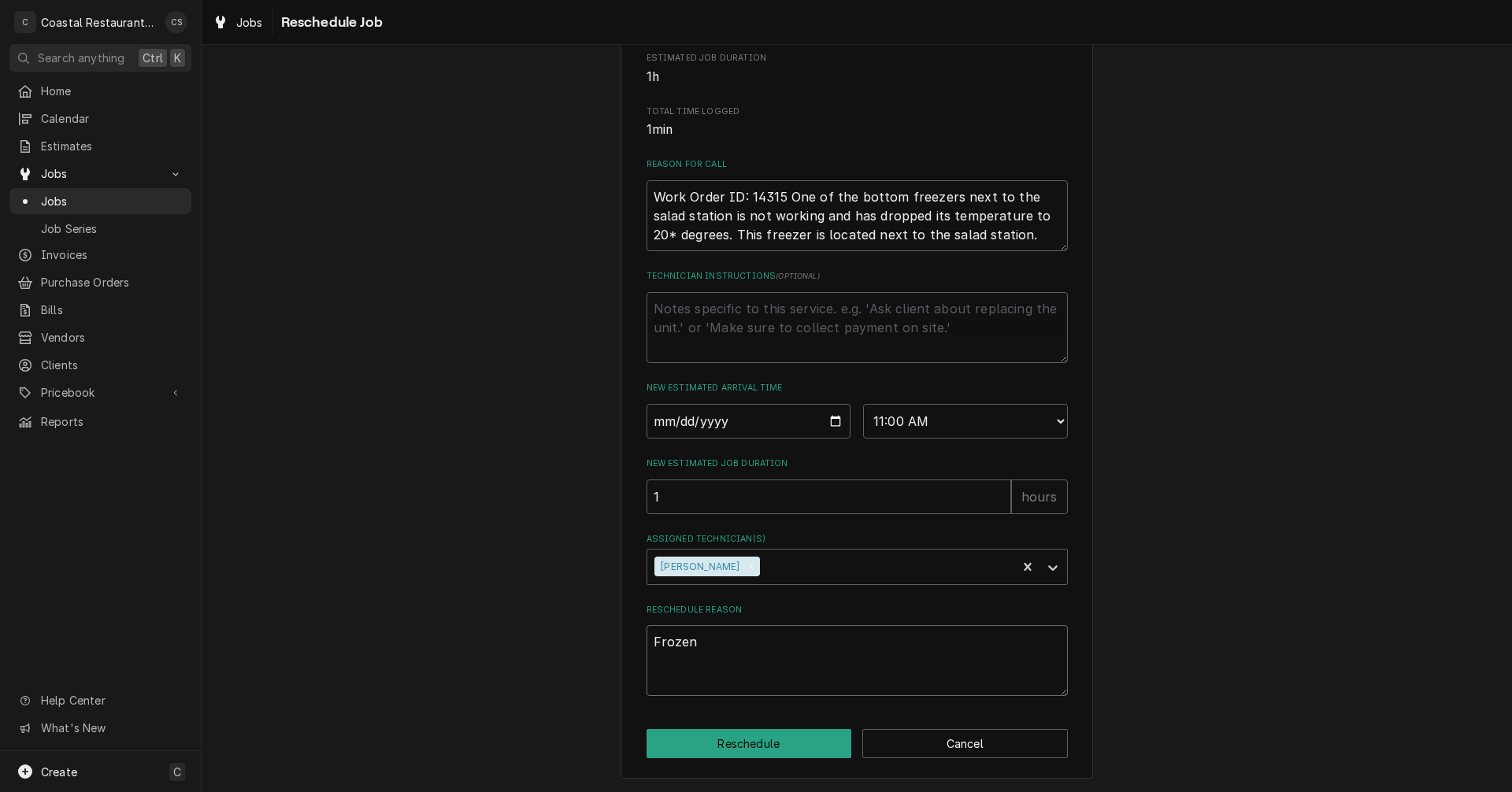
type textarea "Frozen u"
type textarea "x"
type textarea "Frozen up"
click at [741, 742] on button "Reschedule" at bounding box center [749, 744] width 206 height 29
type textarea "x"
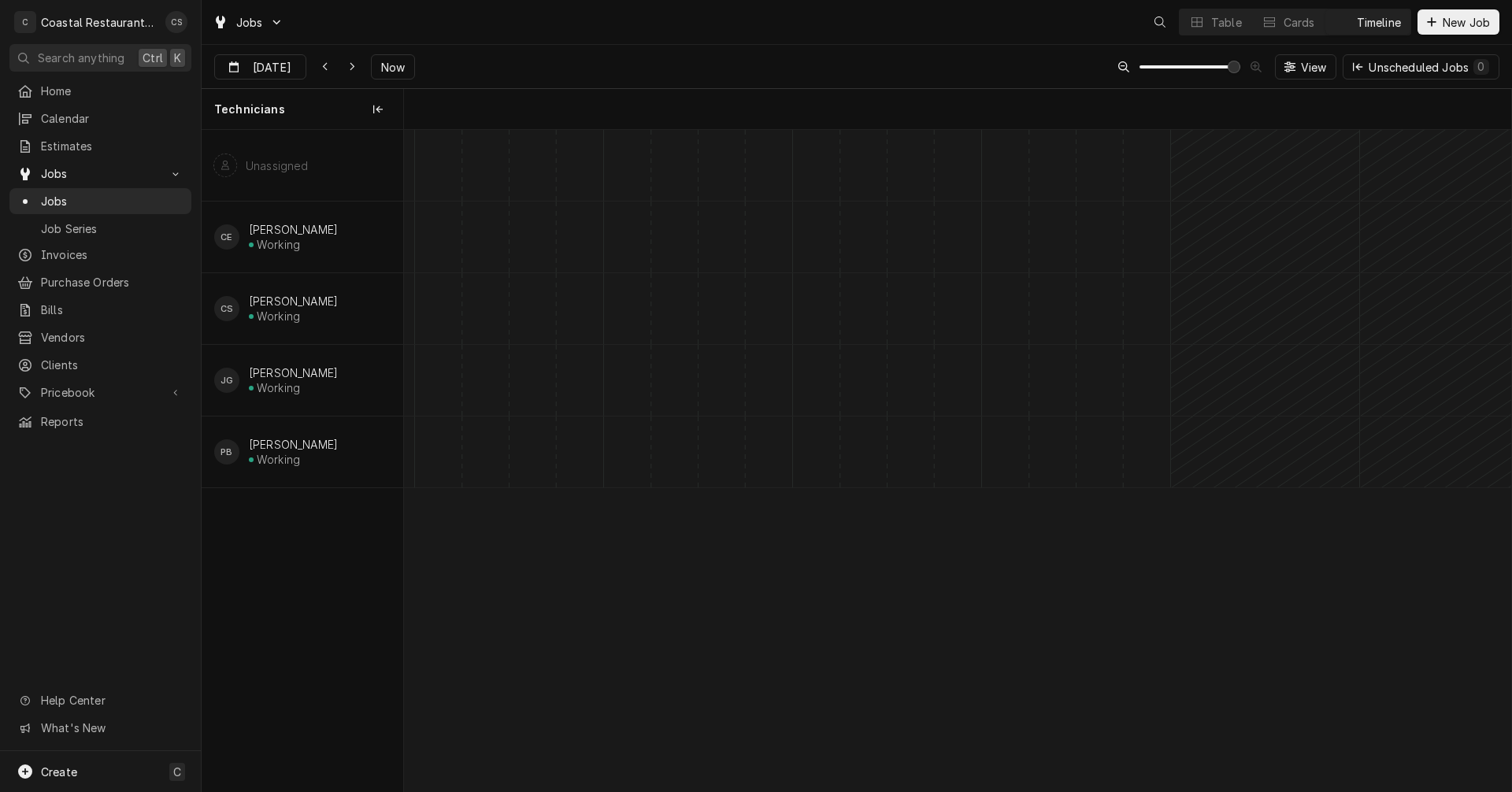
scroll to position [0, 21959]
click at [349, 68] on icon "Dynamic Content Wrapper" at bounding box center [352, 67] width 7 height 11
type input "[DATE]"
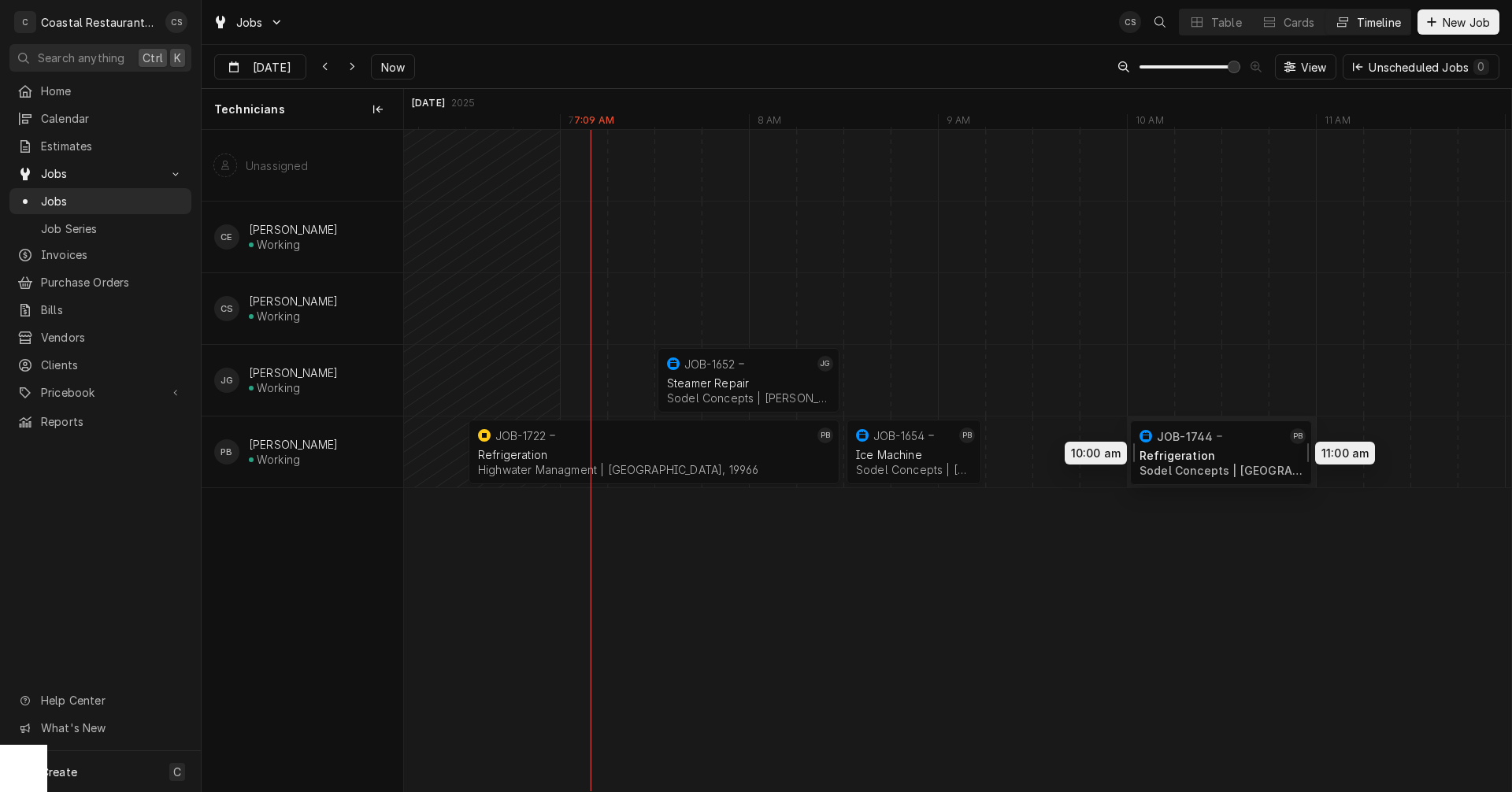
drag, startPoint x: 1373, startPoint y: 450, endPoint x: 1193, endPoint y: 450, distance: 180.0
click at [1193, 450] on div "7:30 AM 8:30 AM JOB-1652 JG Steamer Repair Sodel Concepts | [PERSON_NAME][GEOGR…" at bounding box center [957, 461] width 1107 height 662
